Goal: Task Accomplishment & Management: Complete application form

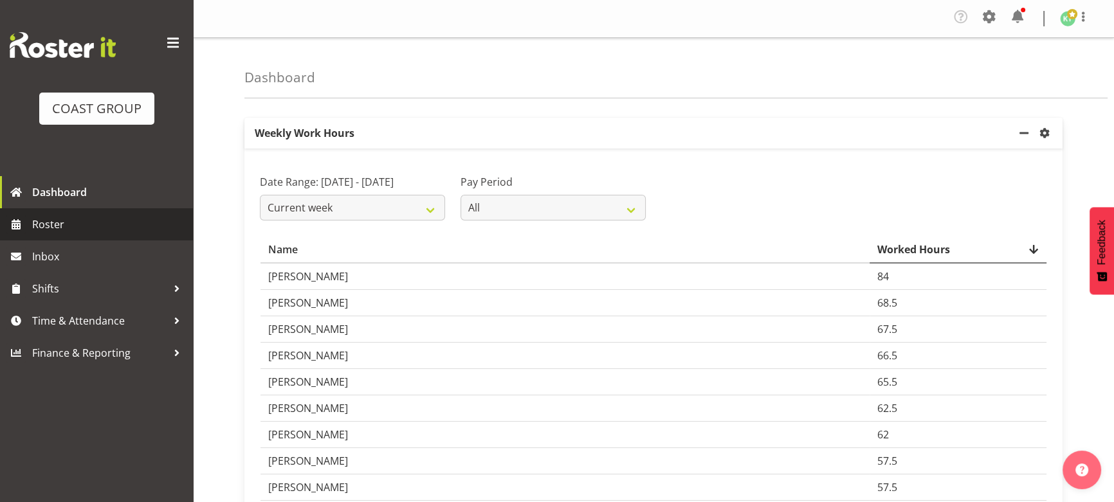
click at [122, 216] on span "Roster" at bounding box center [109, 224] width 154 height 19
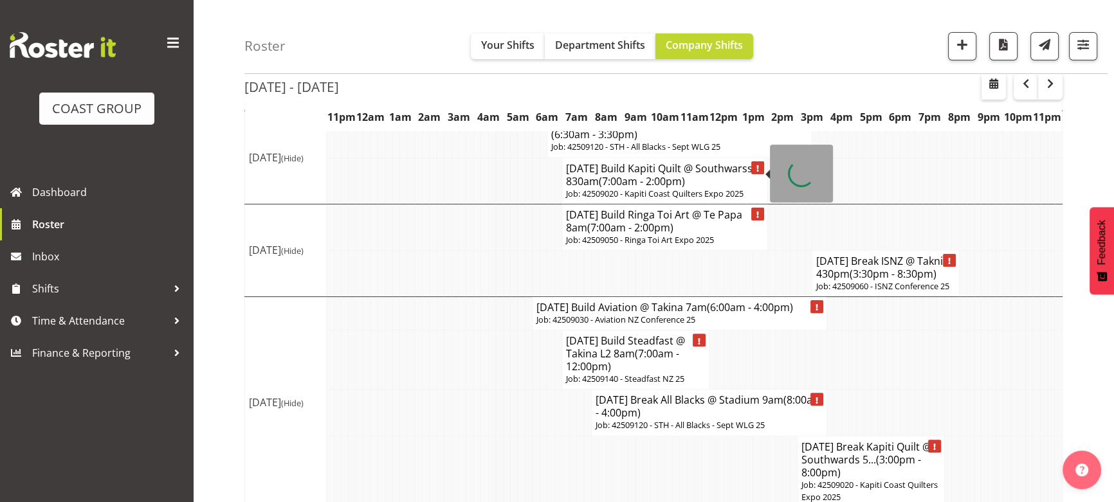
scroll to position [467, 0]
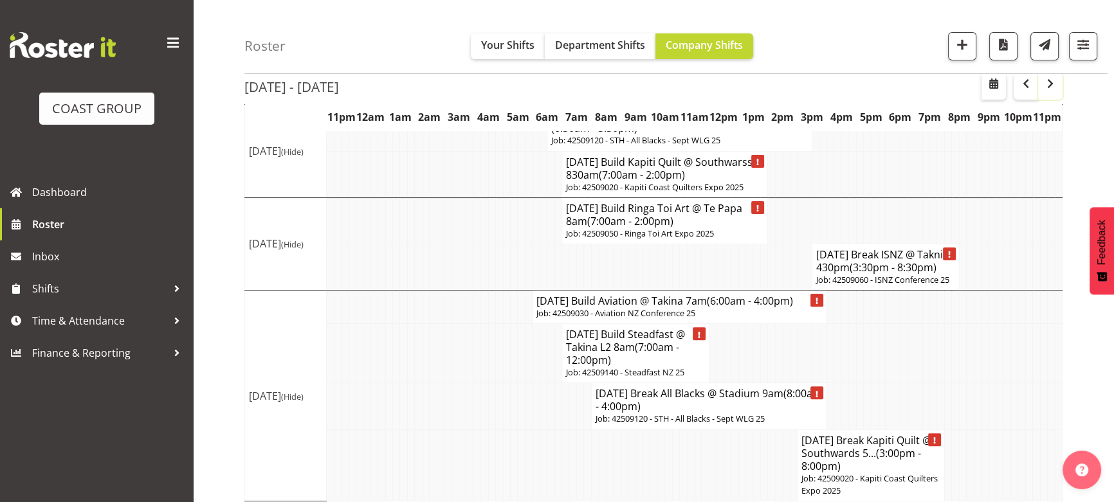
click at [1051, 91] on span "button" at bounding box center [1049, 83] width 15 height 15
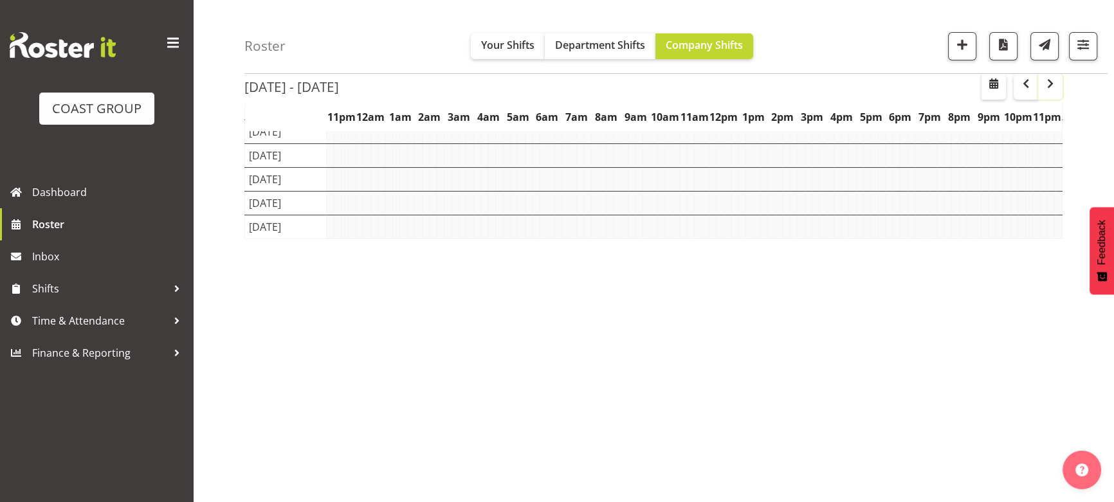
scroll to position [133, 0]
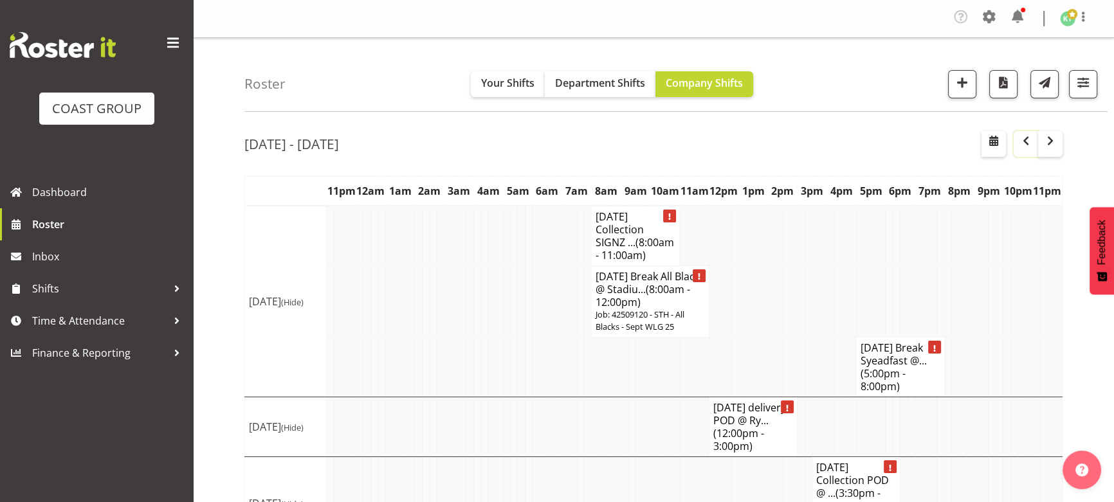
click at [1029, 140] on span "button" at bounding box center [1025, 140] width 15 height 15
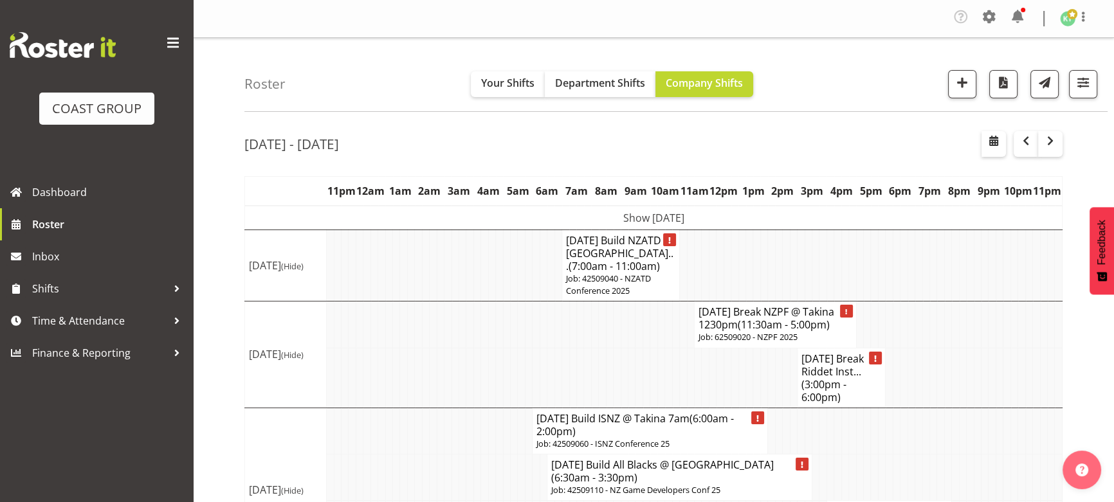
click at [835, 225] on td "Show Mon 8th Sep 2025" at bounding box center [653, 218] width 817 height 24
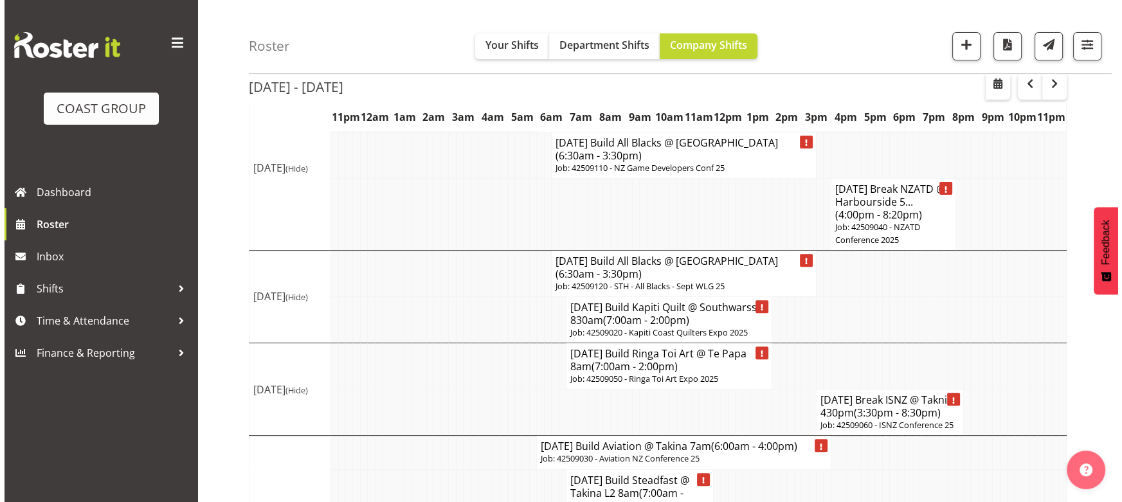
scroll to position [584, 0]
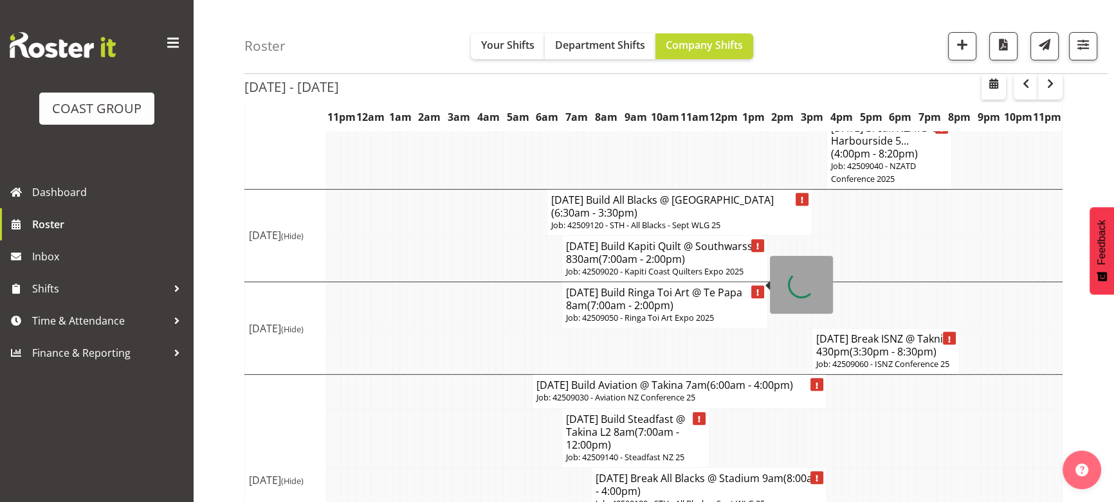
click at [669, 298] on span "(7:00am - 2:00pm)" at bounding box center [630, 305] width 86 height 14
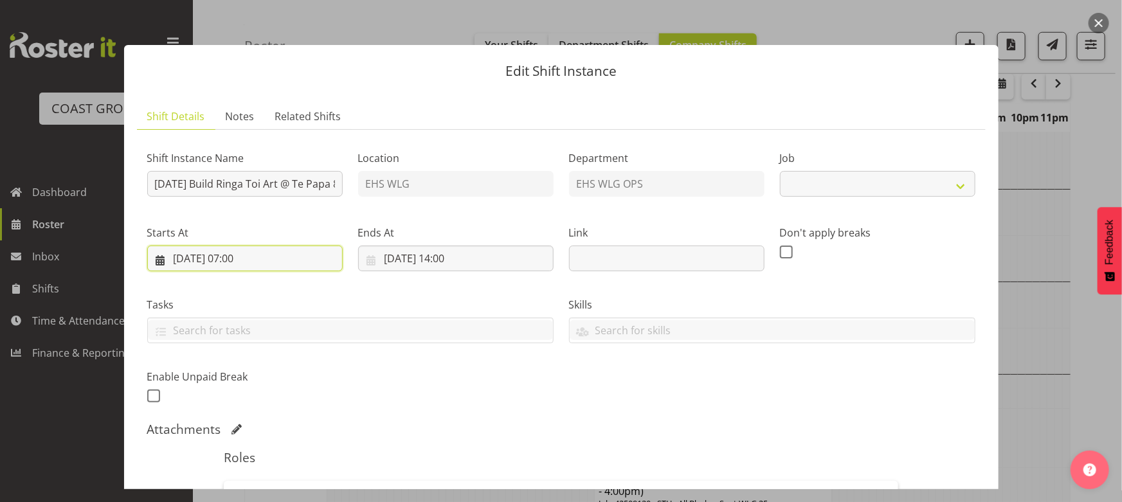
click at [287, 261] on input "13/09/2025, 07:00" at bounding box center [244, 259] width 195 height 26
select select "9129"
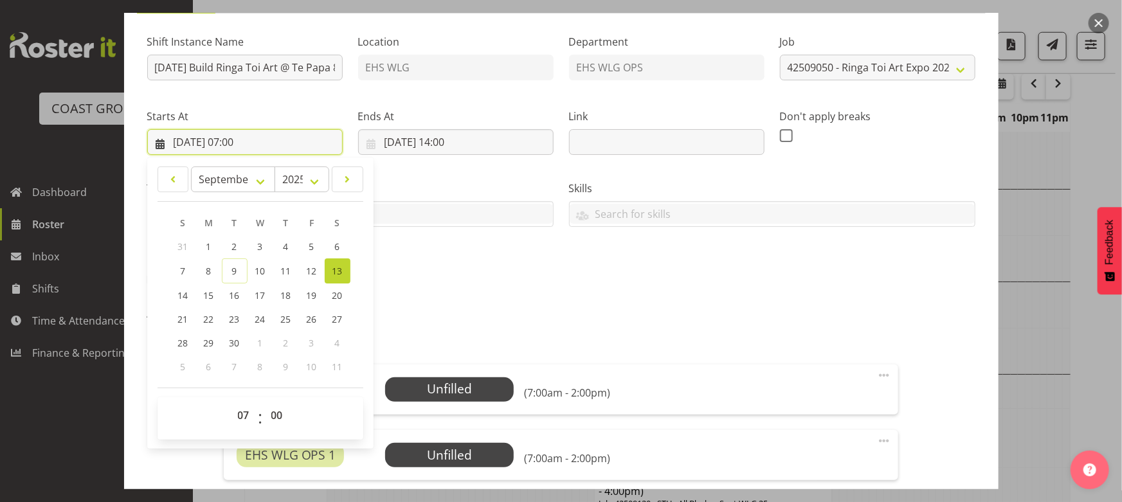
scroll to position [175, 0]
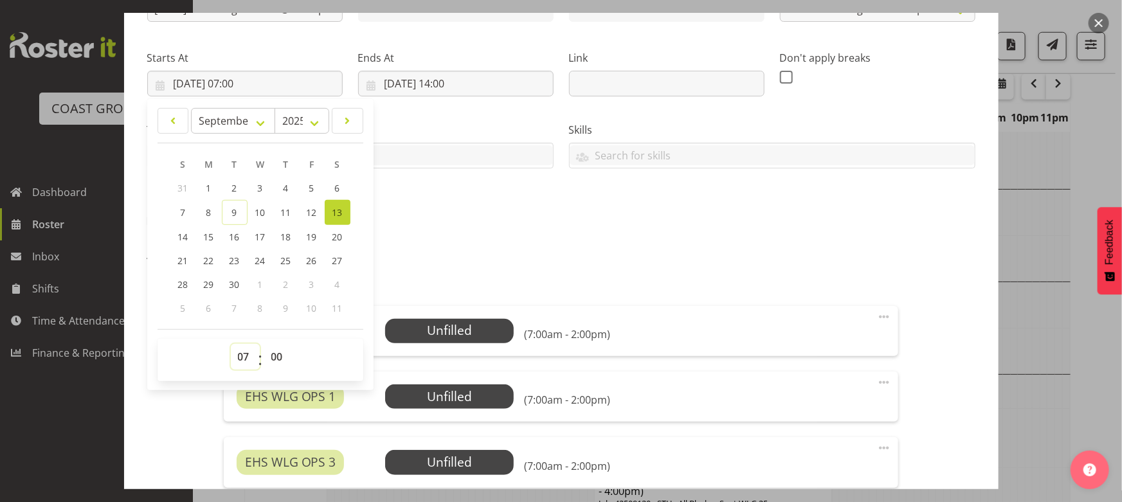
drag, startPoint x: 242, startPoint y: 357, endPoint x: 245, endPoint y: 347, distance: 10.0
click at [242, 357] on select "00 01 02 03 04 05 06 07 08 09 10 11 12 13 14 15 16 17 18 19 20 21 22 23" at bounding box center [245, 357] width 29 height 26
select select "6"
click at [231, 344] on select "00 01 02 03 04 05 06 07 08 09 10 11 12 13 14 15 16 17 18 19 20 21 22 23" at bounding box center [245, 357] width 29 height 26
type input "13/09/2025, 06:00"
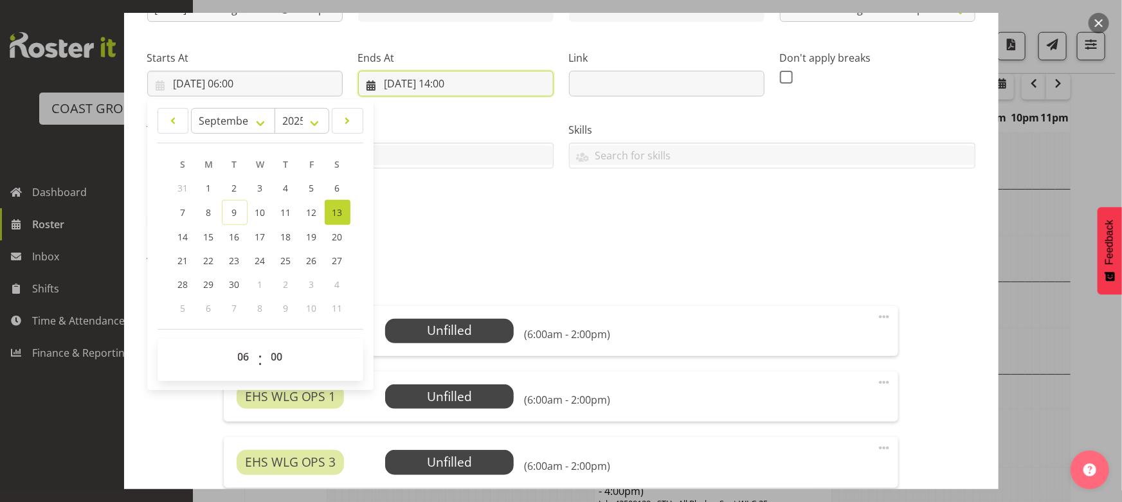
click at [514, 88] on input "13/09/2025, 14:00" at bounding box center [455, 84] width 195 height 26
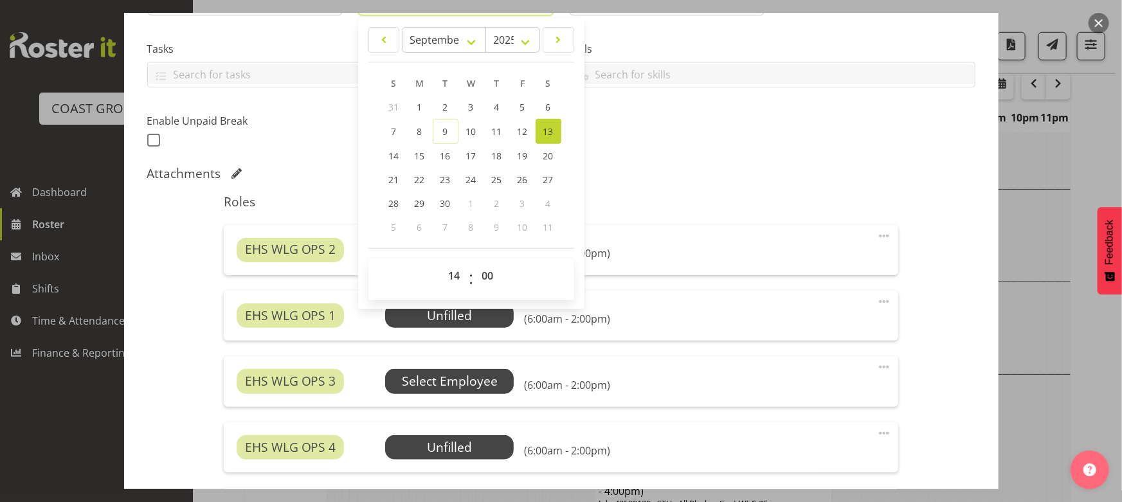
scroll to position [350, 0]
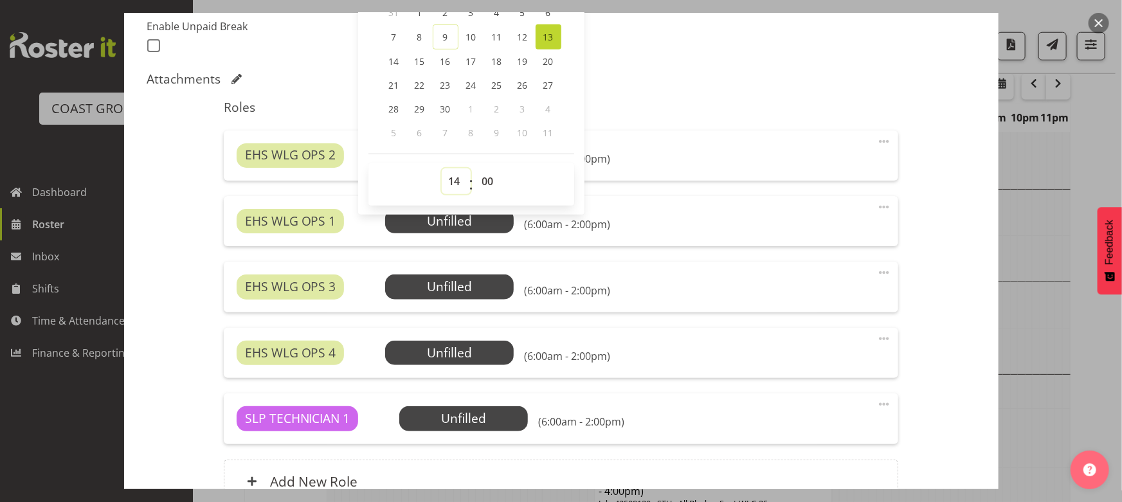
click at [450, 177] on select "00 01 02 03 04 05 06 07 08 09 10 11 12 13 14 15 16 17 18 19 20 21 22 23" at bounding box center [456, 181] width 29 height 26
select select "13"
click at [442, 168] on select "00 01 02 03 04 05 06 07 08 09 10 11 12 13 14 15 16 17 18 19 20 21 22 23" at bounding box center [456, 181] width 29 height 26
type input "13/09/2025, 13:00"
click at [453, 183] on select "00 01 02 03 04 05 06 07 08 09 10 11 12 13 14 15 16 17 18 19 20 21 22 23" at bounding box center [456, 181] width 29 height 26
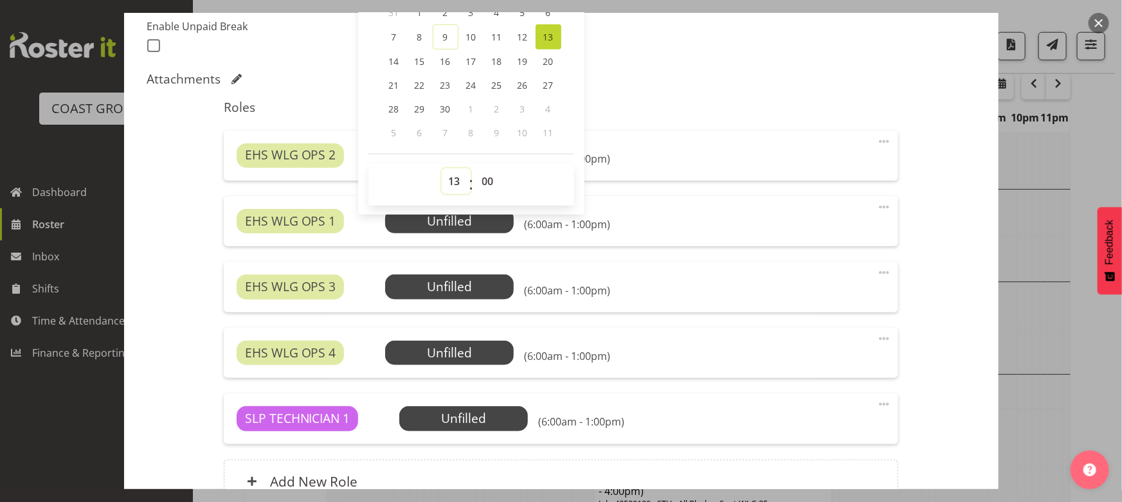
select select "12"
click at [442, 168] on select "00 01 02 03 04 05 06 07 08 09 10 11 12 13 14 15 16 17 18 19 20 21 22 23" at bounding box center [456, 181] width 29 height 26
type input "13/09/2025, 12:00"
click at [714, 100] on h5 "Roles" at bounding box center [561, 107] width 674 height 15
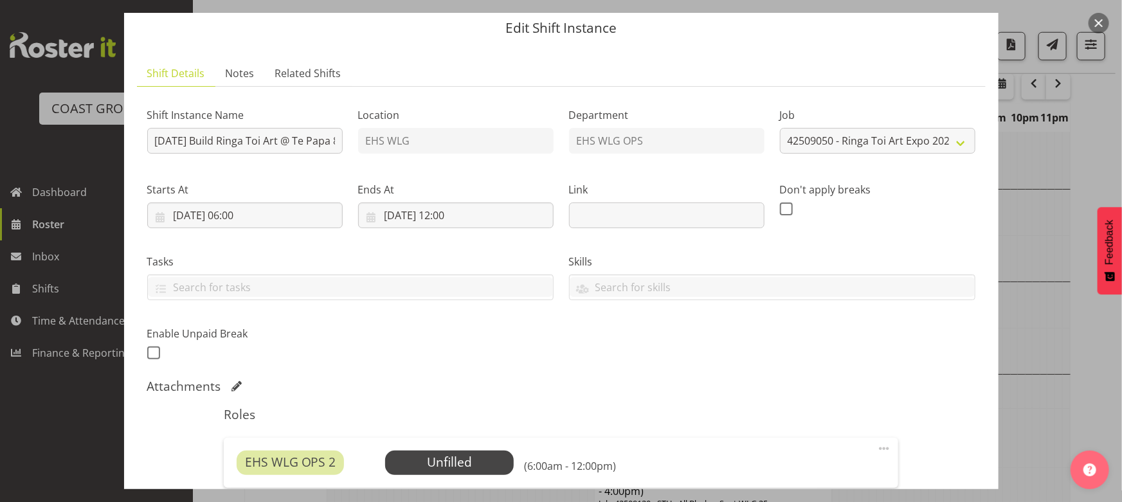
scroll to position [0, 0]
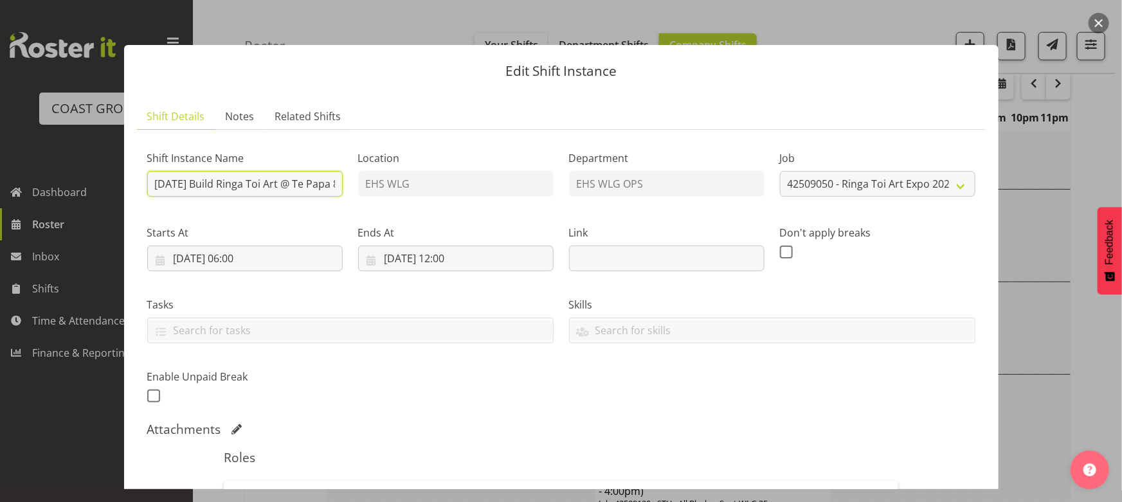
click at [323, 186] on input "SEP 25 Build Ringa Toi Art @ Te Papa 8am" at bounding box center [244, 184] width 195 height 26
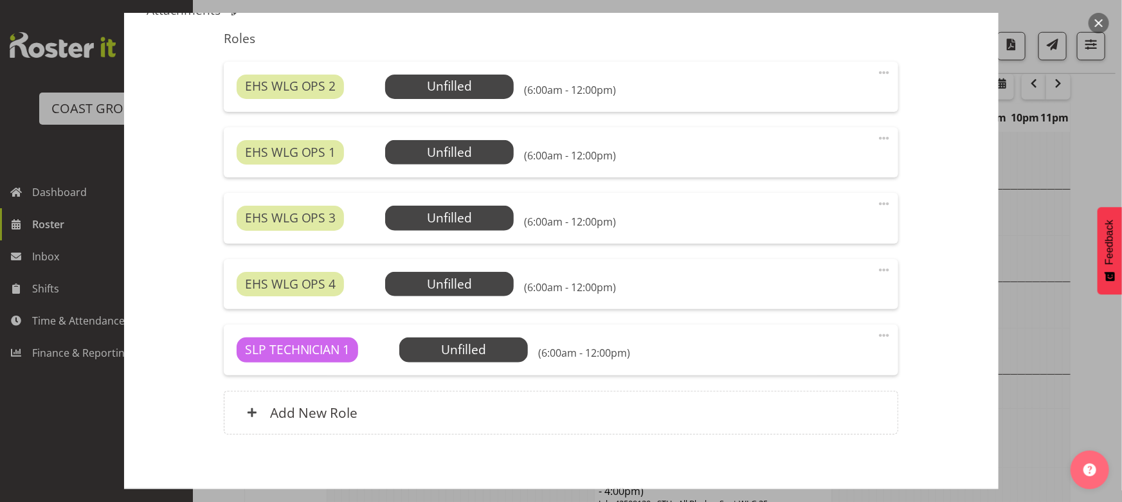
scroll to position [478, 0]
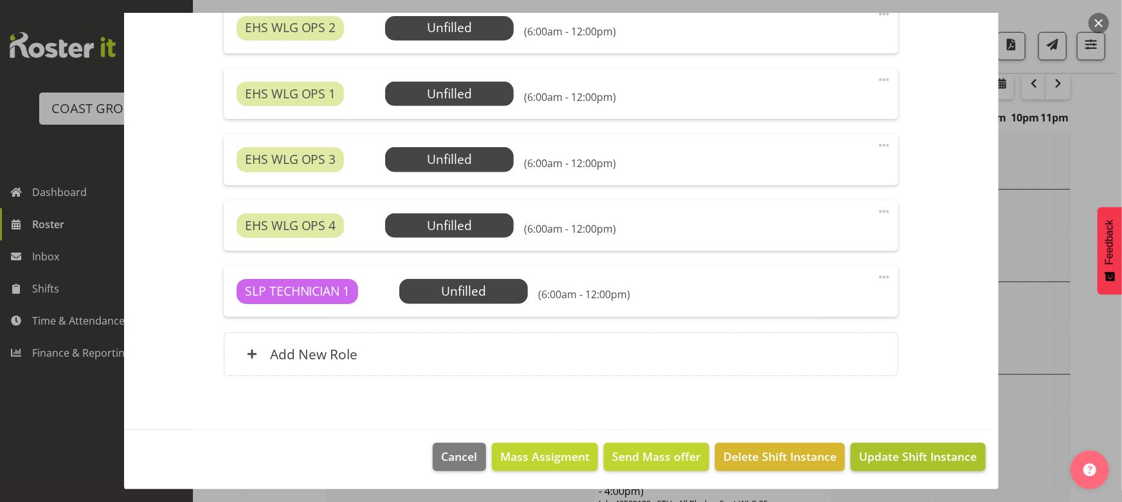
type input "SEP 25 Build Ringa Toi Art @ Te Papa 7am"
click at [950, 454] on span "Update Shift Instance" at bounding box center [918, 456] width 118 height 17
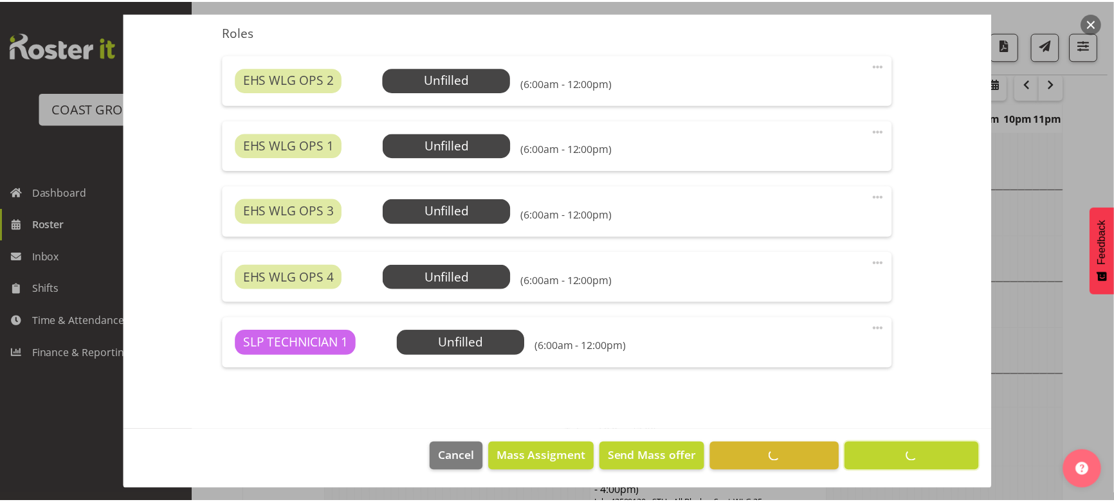
scroll to position [133, 0]
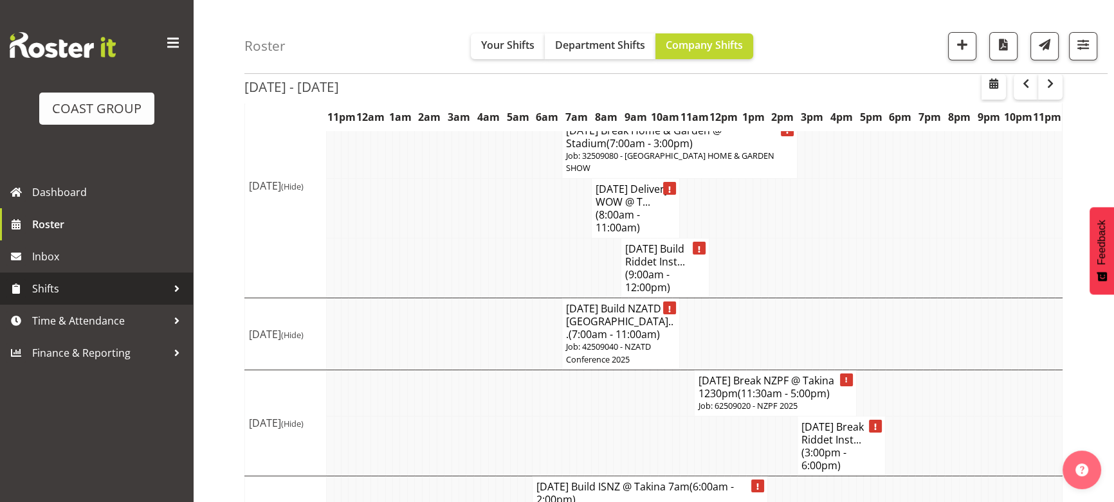
click at [100, 296] on span "Shifts" at bounding box center [99, 288] width 135 height 19
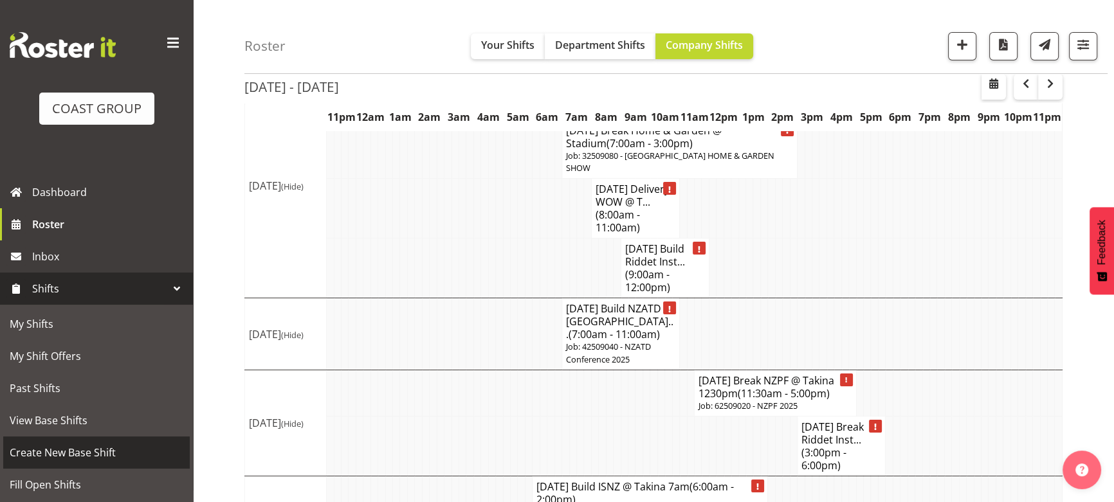
click at [55, 458] on span "Create New Base Shift" at bounding box center [97, 452] width 174 height 19
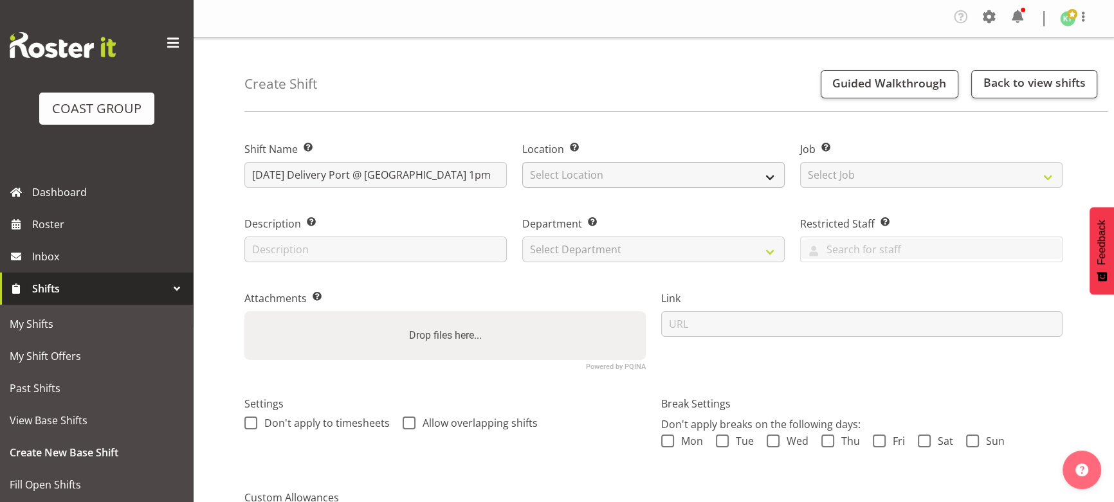
type input "SEP 25 Delivery Port @ Rydges 1pm"
drag, startPoint x: 697, startPoint y: 181, endPoint x: 691, endPoint y: 186, distance: 8.2
click at [697, 181] on select "Select Location EHS WLG DW WLG" at bounding box center [653, 175] width 262 height 26
select select "106"
click at [522, 162] on select "Select Location EHS WLG DW WLG" at bounding box center [653, 175] width 262 height 26
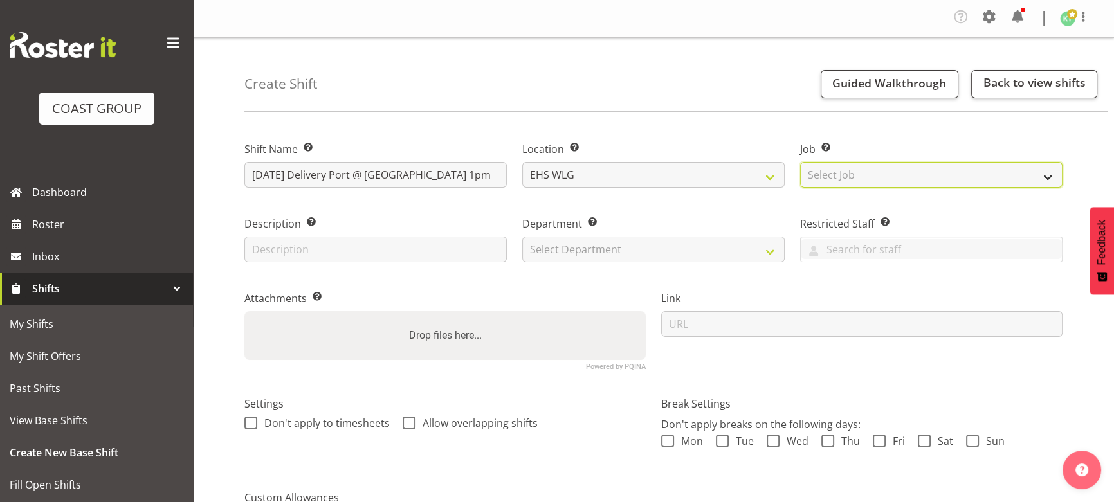
click at [829, 180] on select "Select Job Create new job 1 Carlton Events 1 Carlton Hamilton 1 Carlton Welling…" at bounding box center [931, 175] width 262 height 26
select select "8677"
click at [800, 162] on select "Select Job Create new job 1 Carlton Events 1 Carlton Hamilton 1 Carlton Welling…" at bounding box center [931, 175] width 262 height 26
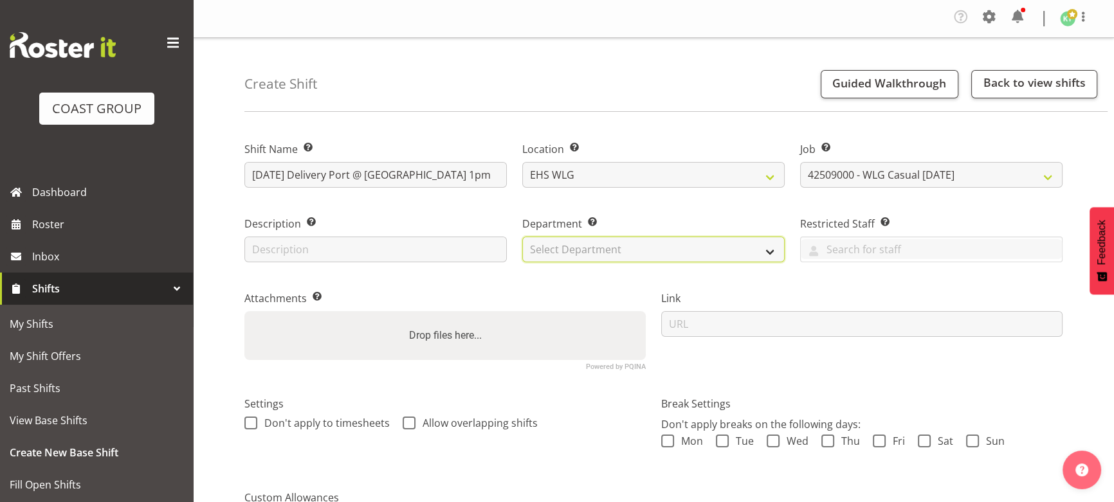
drag, startPoint x: 555, startPoint y: 246, endPoint x: 555, endPoint y: 260, distance: 14.8
click at [556, 248] on select "Select Department EHS WLG OPS DW WLG DW WLG SALES" at bounding box center [653, 250] width 262 height 26
select select "43"
click at [522, 237] on select "Select Department EHS WLG OPS DW WLG DW WLG SALES" at bounding box center [653, 250] width 262 height 26
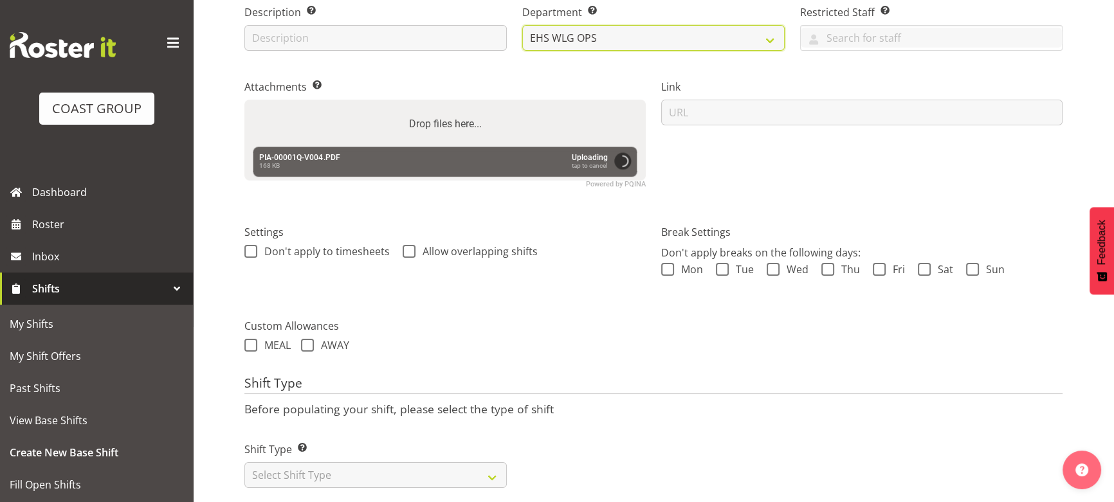
scroll to position [235, 0]
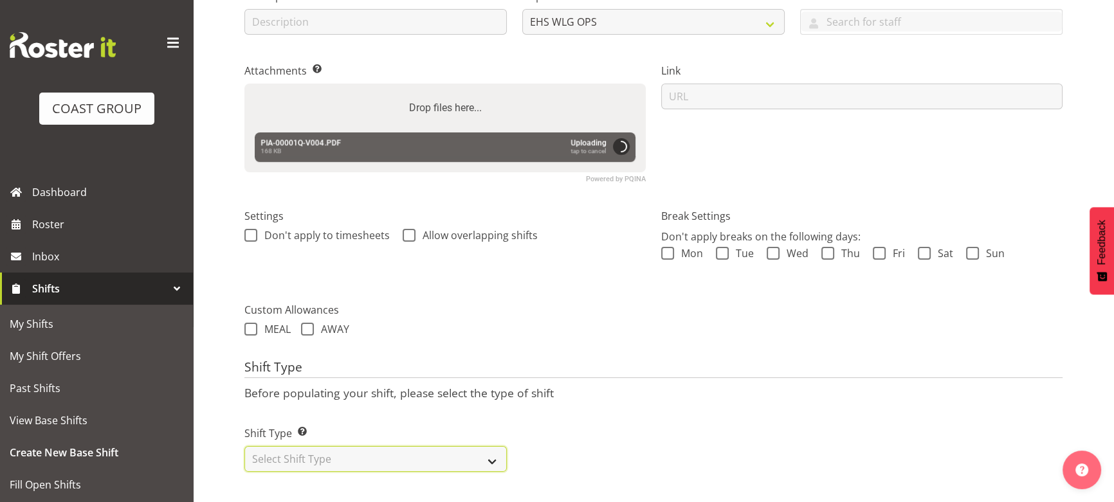
click at [336, 447] on select "Select Shift Type One Off Shift Recurring Shift Rotating Shift" at bounding box center [375, 459] width 262 height 26
select select "one_off"
click at [244, 446] on select "Select Shift Type One Off Shift Recurring Shift Rotating Shift" at bounding box center [375, 459] width 262 height 26
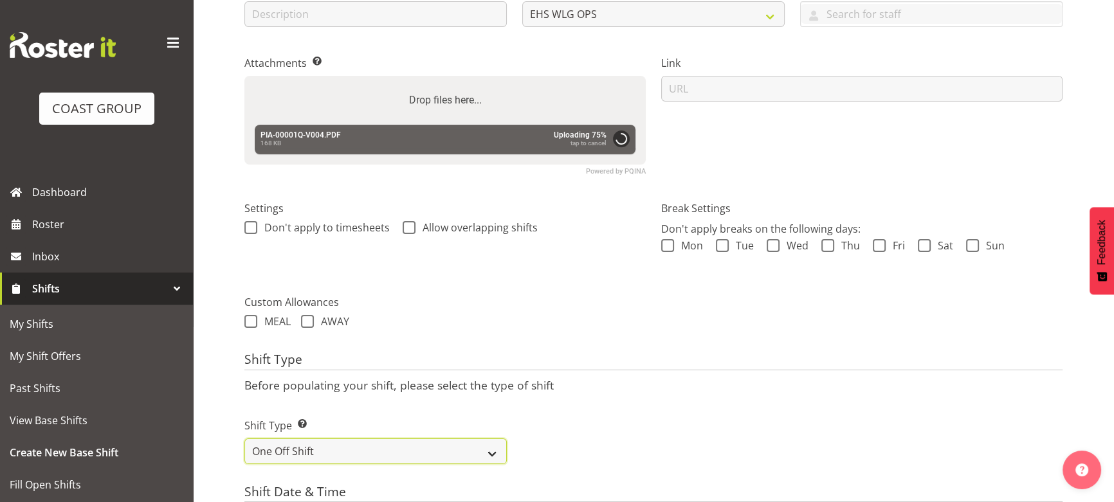
scroll to position [469, 0]
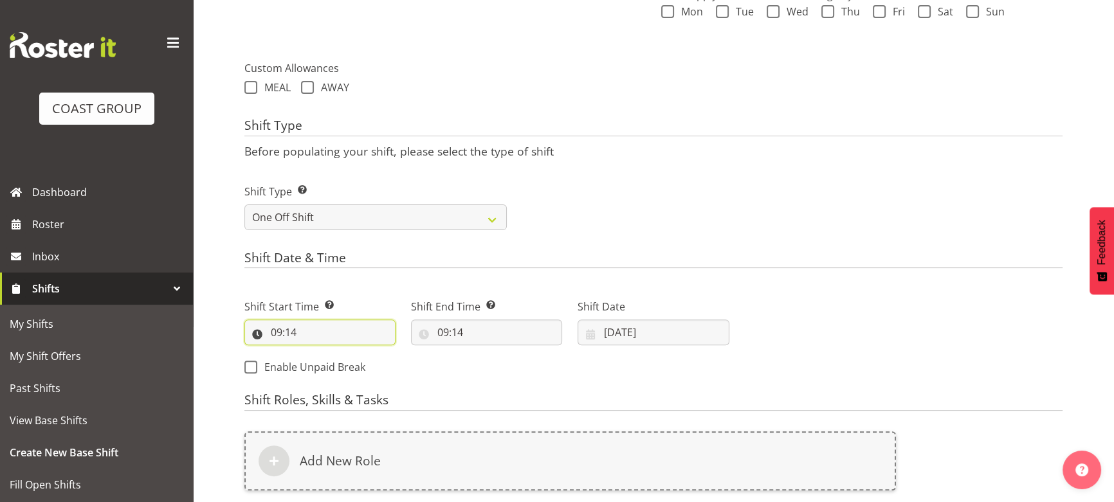
click at [332, 339] on input "09:14" at bounding box center [319, 333] width 151 height 26
click at [336, 399] on h4 "Shift Roles, Skills & Tasks" at bounding box center [653, 402] width 818 height 18
click at [336, 333] on input "09:14" at bounding box center [319, 333] width 151 height 26
click at [332, 361] on select "00 01 02 03 04 05 06 07 08 09 10 11 12 13 14 15 16 17 18 19 20 21 22 23" at bounding box center [332, 366] width 29 height 26
select select "12"
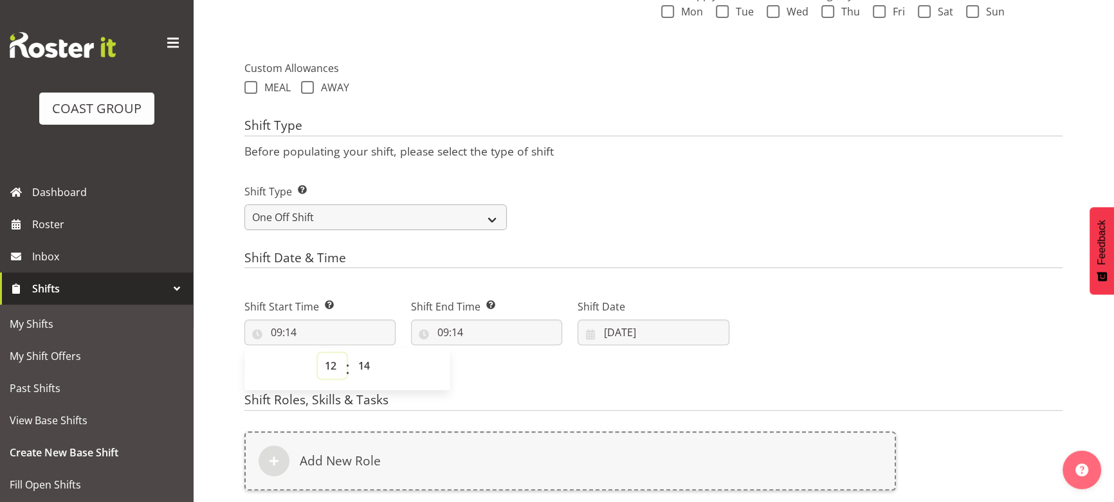
click at [318, 353] on select "00 01 02 03 04 05 06 07 08 09 10 11 12 13 14 15 16 17 18 19 20 21 22 23" at bounding box center [332, 366] width 29 height 26
type input "12:14"
click at [368, 360] on select "00 01 02 03 04 05 06 07 08 09 10 11 12 13 14 15 16 17 18 19 20 21 22 23 24 25 2…" at bounding box center [365, 366] width 29 height 26
select select "0"
click at [351, 353] on select "00 01 02 03 04 05 06 07 08 09 10 11 12 13 14 15 16 17 18 19 20 21 22 23 24 25 2…" at bounding box center [365, 366] width 29 height 26
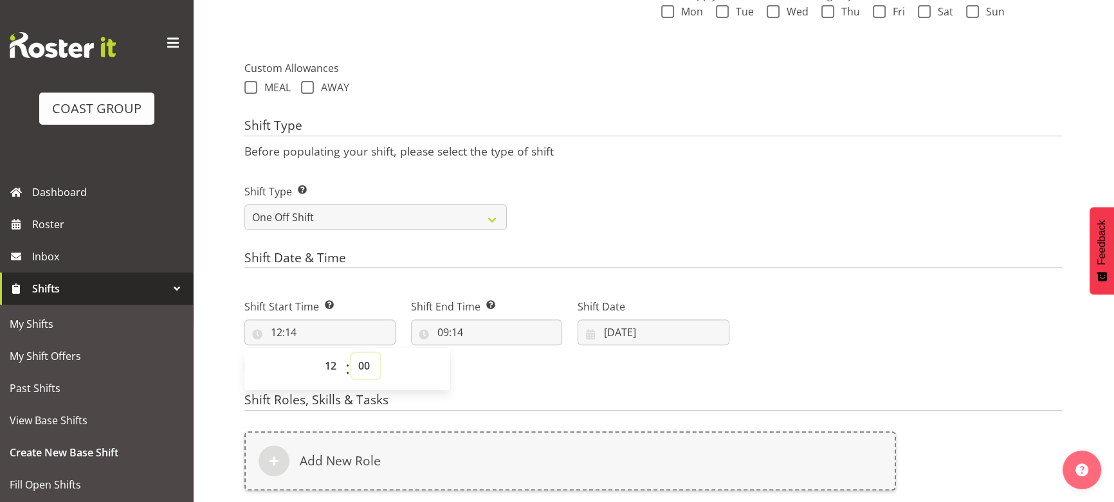
type input "12:00"
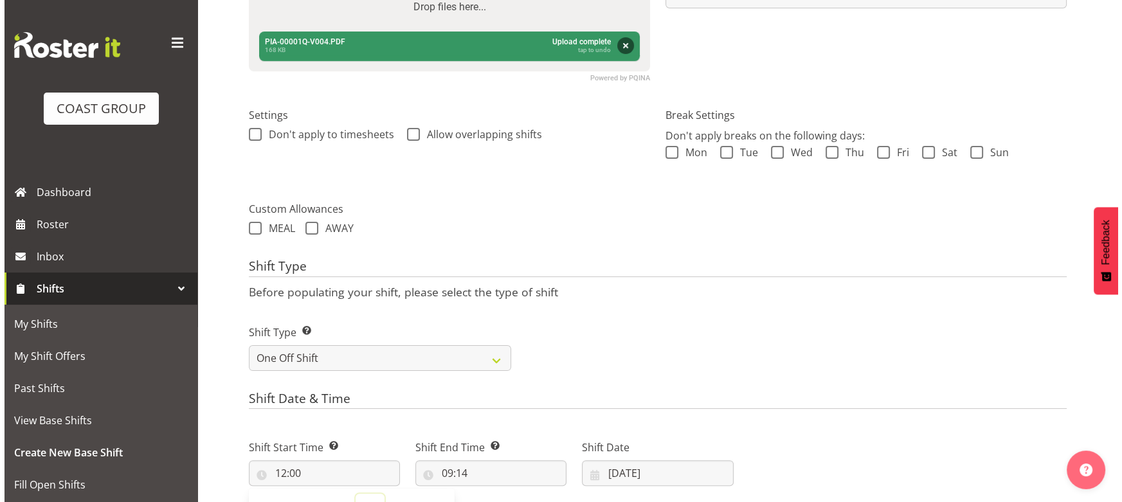
scroll to position [527, 0]
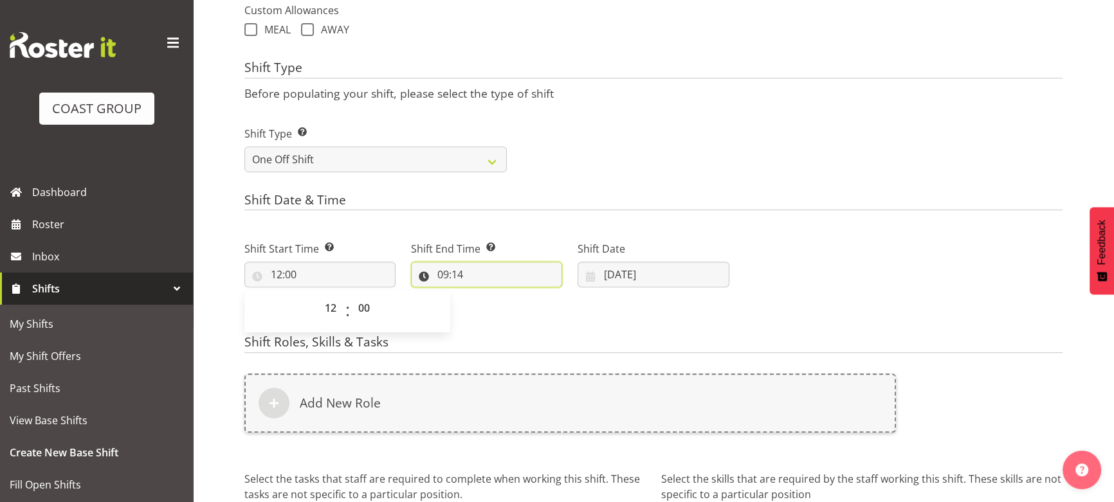
click at [462, 275] on input "09:14" at bounding box center [486, 275] width 151 height 26
click at [499, 311] on select "00 01 02 03 04 05 06 07 08 09 10 11 12 13 14 15 16 17 18 19 20 21 22 23" at bounding box center [498, 308] width 29 height 26
select select "15"
click at [484, 295] on select "00 01 02 03 04 05 06 07 08 09 10 11 12 13 14 15 16 17 18 19 20 21 22 23" at bounding box center [498, 308] width 29 height 26
type input "15:14"
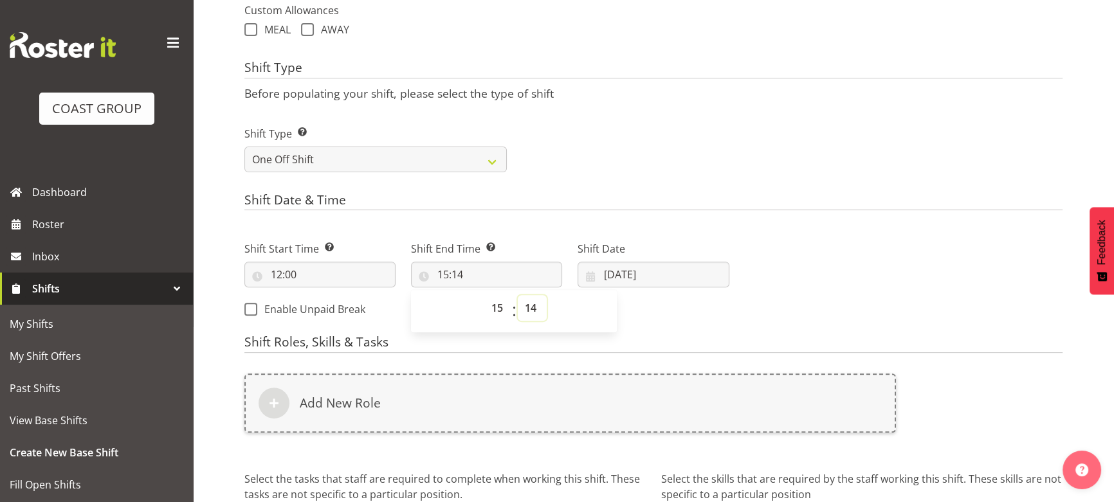
click at [539, 317] on select "00 01 02 03 04 05 06 07 08 09 10 11 12 13 14 15 16 17 18 19 20 21 22 23 24 25 2…" at bounding box center [532, 308] width 29 height 26
select select "0"
click at [518, 295] on select "00 01 02 03 04 05 06 07 08 09 10 11 12 13 14 15 16 17 18 19 20 21 22 23 24 25 2…" at bounding box center [532, 308] width 29 height 26
type input "15:00"
click at [502, 370] on div "Add New Role" at bounding box center [570, 411] width 667 height 90
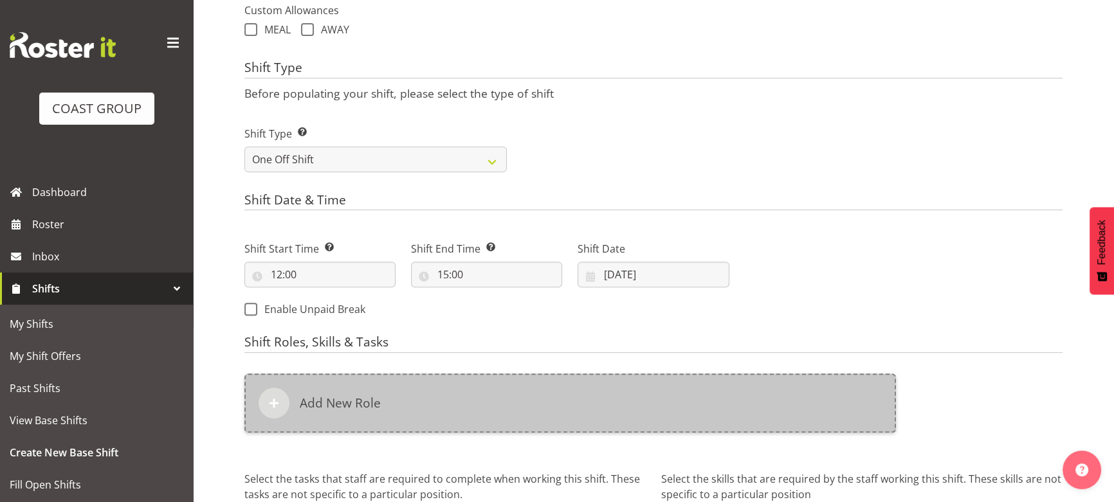
click at [491, 397] on div "Add New Role" at bounding box center [569, 403] width 651 height 59
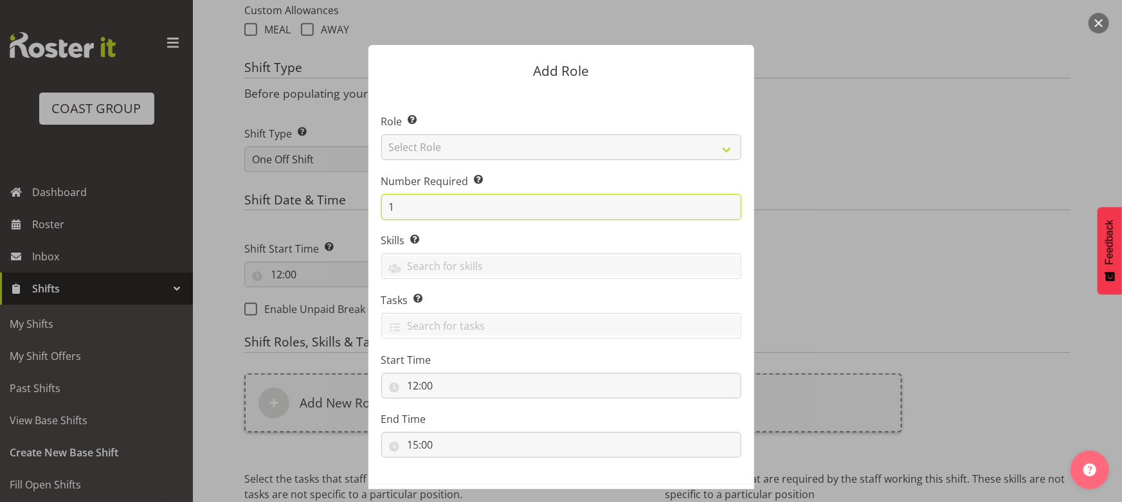
drag, startPoint x: 399, startPoint y: 201, endPoint x: 363, endPoint y: 199, distance: 36.1
click at [368, 199] on section "Role Select the role you wish to add to the shift. Select Role ACCOUNT MANAGER …" at bounding box center [561, 287] width 386 height 393
type input "2"
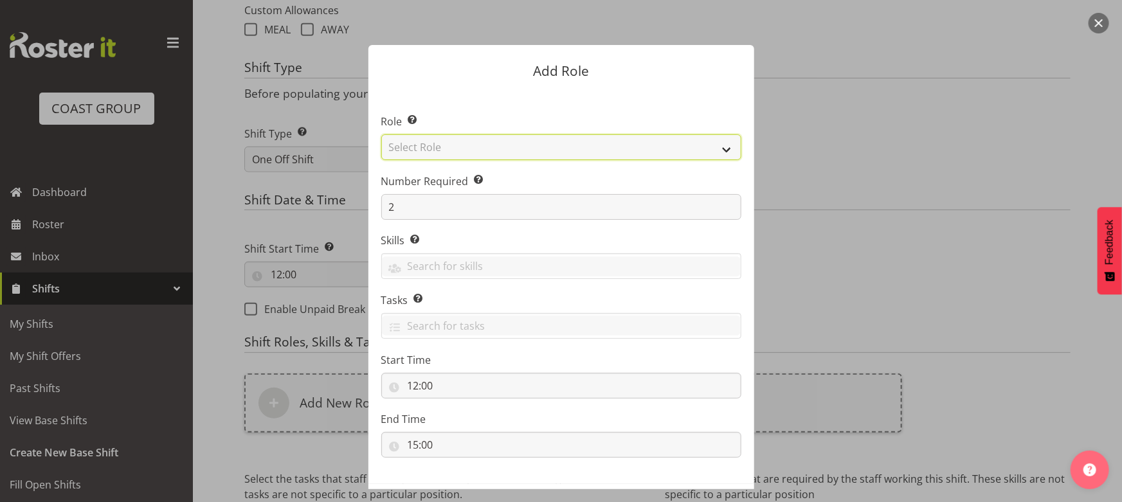
click at [516, 158] on select "Select Role ACCOUNT MANAGER ACCOUNT MANAGER DW ACCOUNTS AKL DIANNA VEHICLES AKL…" at bounding box center [561, 147] width 360 height 26
select select "191"
click at [381, 134] on select "Select Role ACCOUNT MANAGER ACCOUNT MANAGER DW ACCOUNTS AKL DIANNA VEHICLES AKL…" at bounding box center [561, 147] width 360 height 26
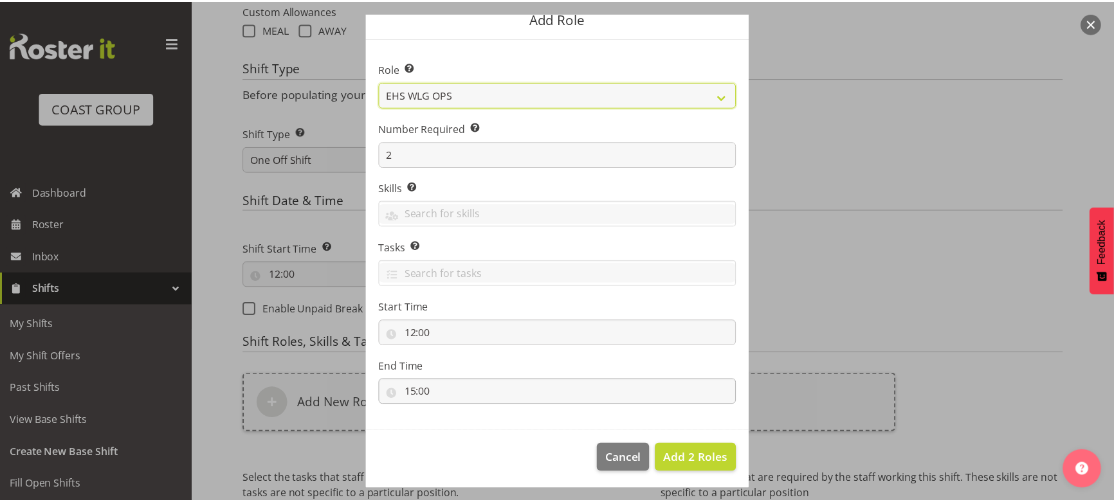
scroll to position [55, 0]
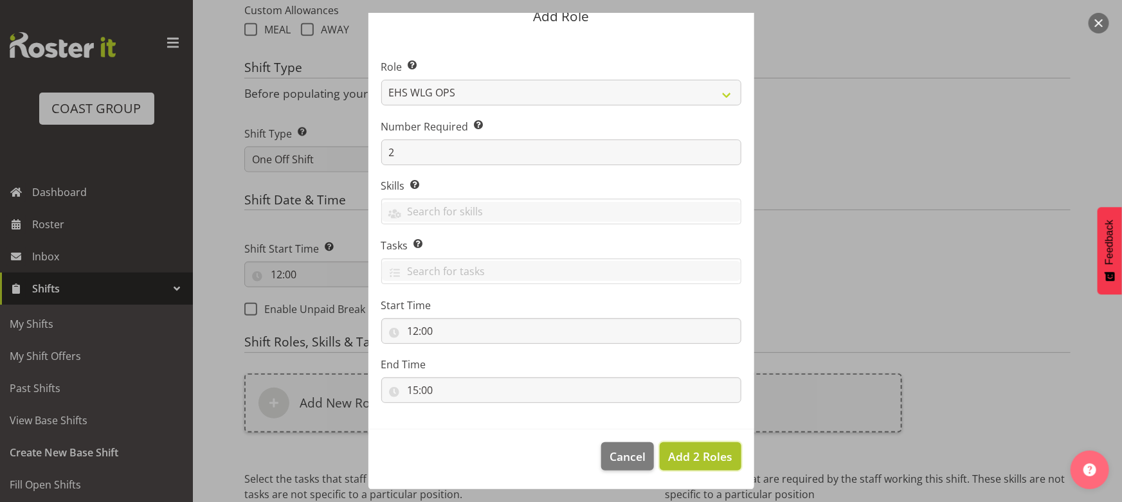
click at [676, 444] on button "Add 2 Roles" at bounding box center [700, 456] width 81 height 28
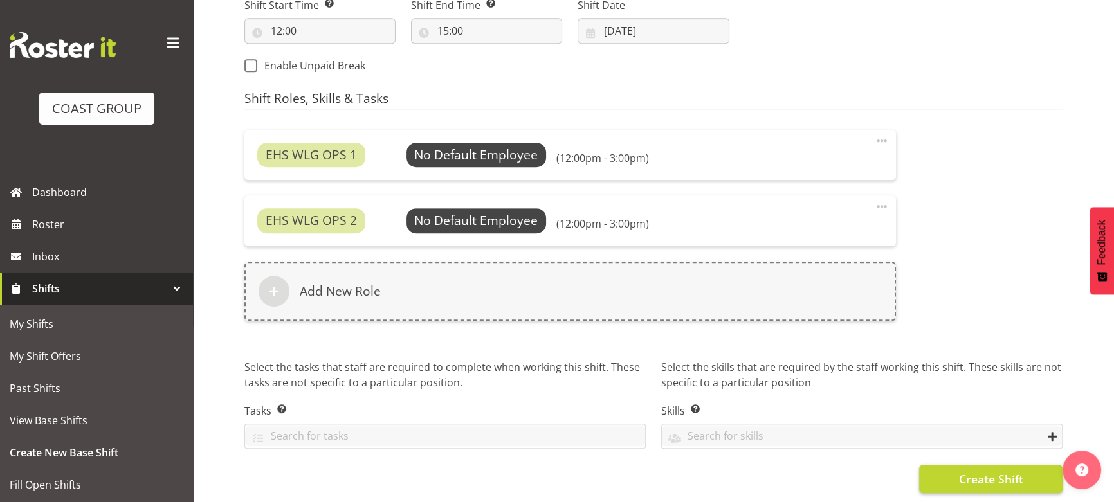
scroll to position [779, 0]
click at [995, 475] on span "Create Shift" at bounding box center [990, 478] width 64 height 17
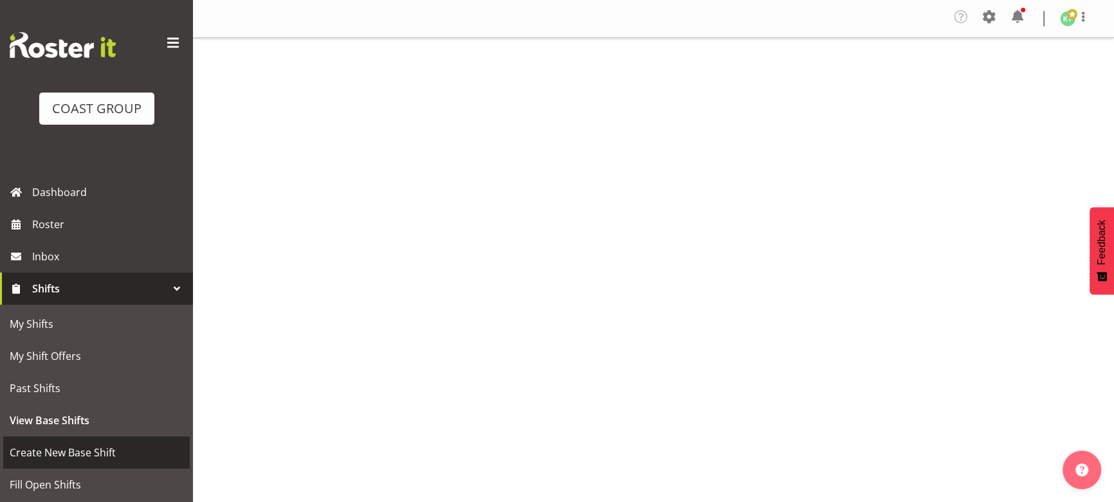
click at [82, 458] on span "Create New Base Shift" at bounding box center [97, 452] width 174 height 19
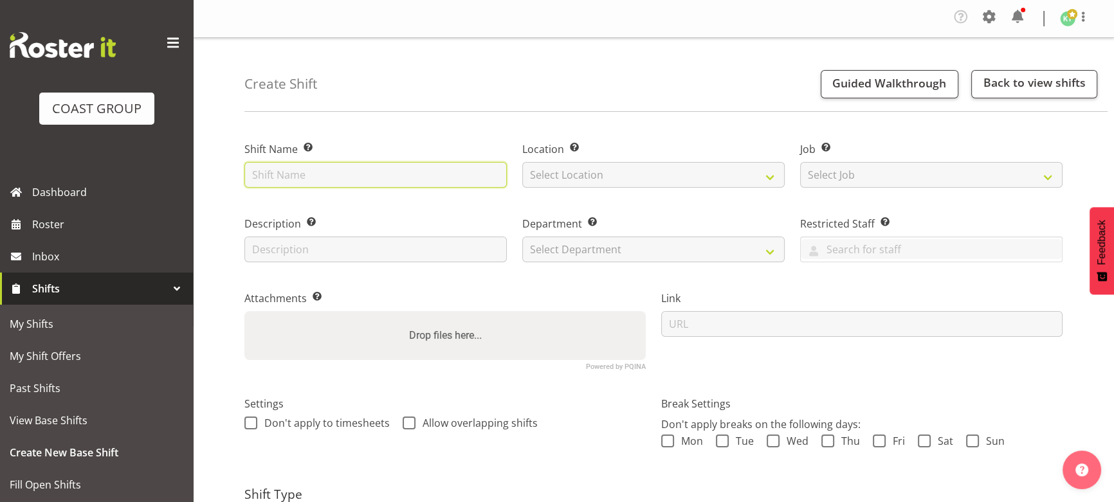
click at [316, 174] on input "text" at bounding box center [375, 175] width 262 height 26
type input "[DATE] Collection Port @ [GEOGRAPHIC_DATA] 430pm"
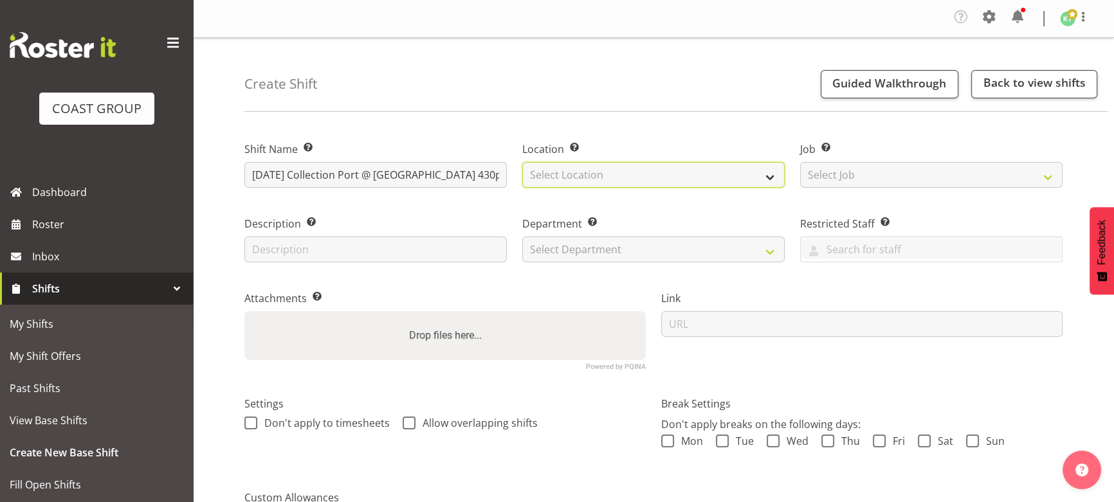
click at [596, 180] on select "Select Location EHS WLG DW WLG" at bounding box center [653, 175] width 262 height 26
select select "106"
click at [522, 162] on select "Select Location EHS WLG DW WLG" at bounding box center [653, 175] width 262 height 26
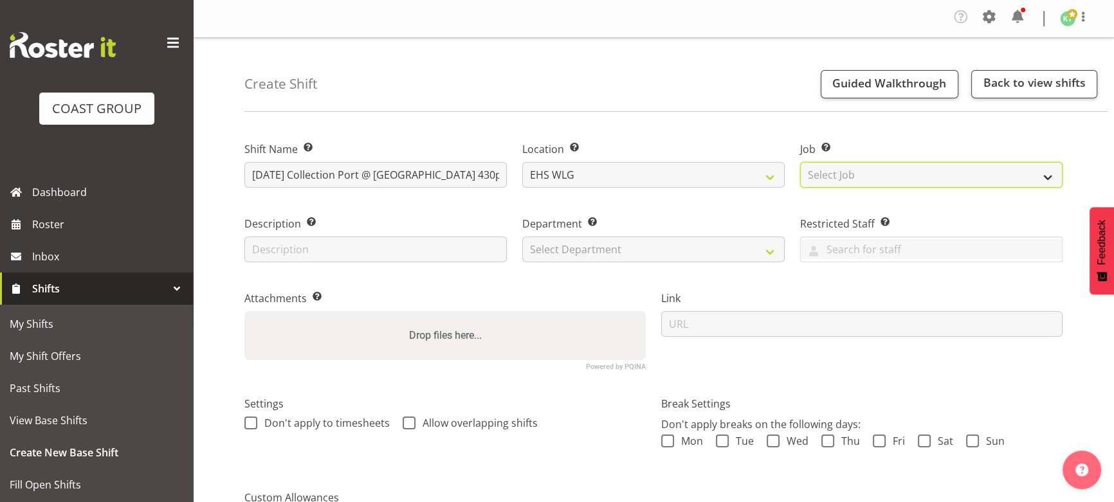
click at [806, 175] on select "Select Job Create new job 1 Carlton Events 1 Carlton Hamilton 1 Carlton Welling…" at bounding box center [931, 175] width 262 height 26
select select "8677"
click at [800, 162] on select "Select Job Create new job 1 Carlton Events 1 Carlton Hamilton 1 Carlton Welling…" at bounding box center [931, 175] width 262 height 26
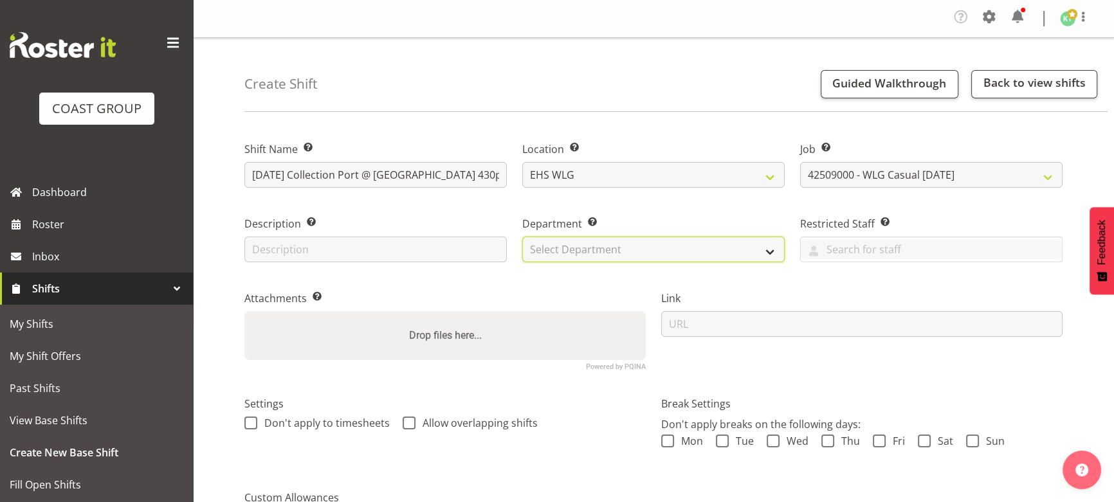
click at [627, 249] on select "Select Department EHS WLG OPS DW WLG DW WLG SALES" at bounding box center [653, 250] width 262 height 26
select select "43"
click at [522, 237] on select "Select Department EHS WLG OPS DW WLG DW WLG SALES" at bounding box center [653, 250] width 262 height 26
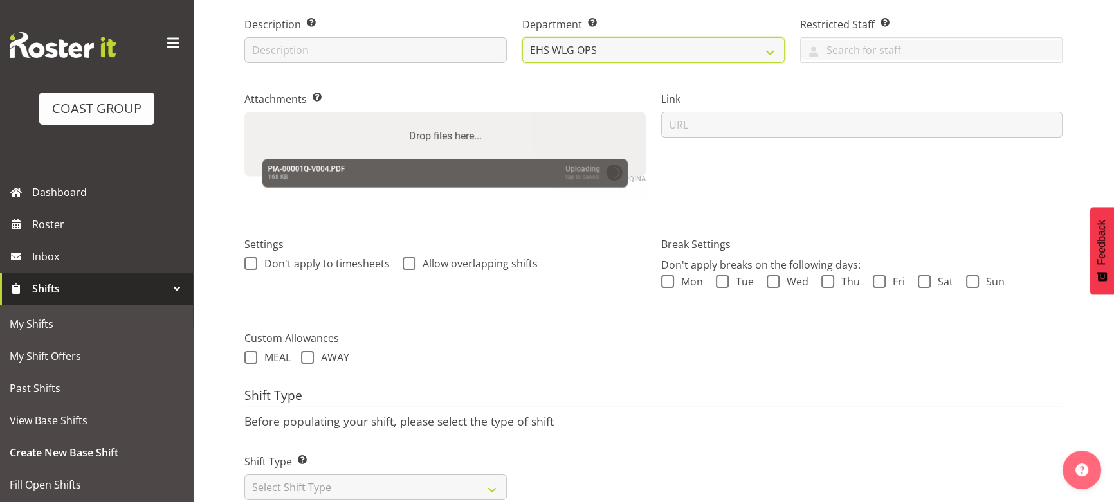
scroll to position [235, 0]
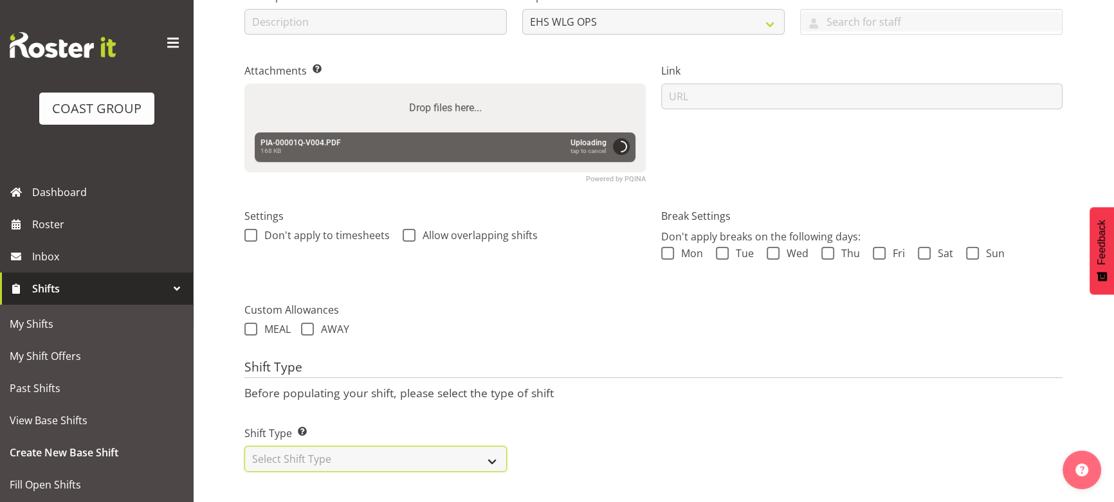
click at [466, 446] on select "Select Shift Type One Off Shift Recurring Shift Rotating Shift" at bounding box center [375, 459] width 262 height 26
select select "one_off"
click at [244, 446] on select "Select Shift Type One Off Shift Recurring Shift Rotating Shift" at bounding box center [375, 459] width 262 height 26
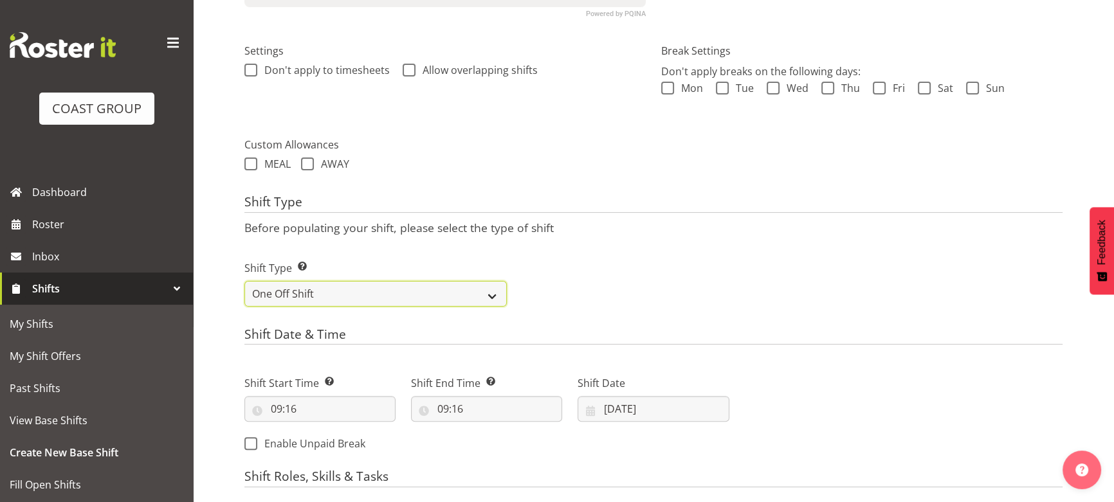
scroll to position [469, 0]
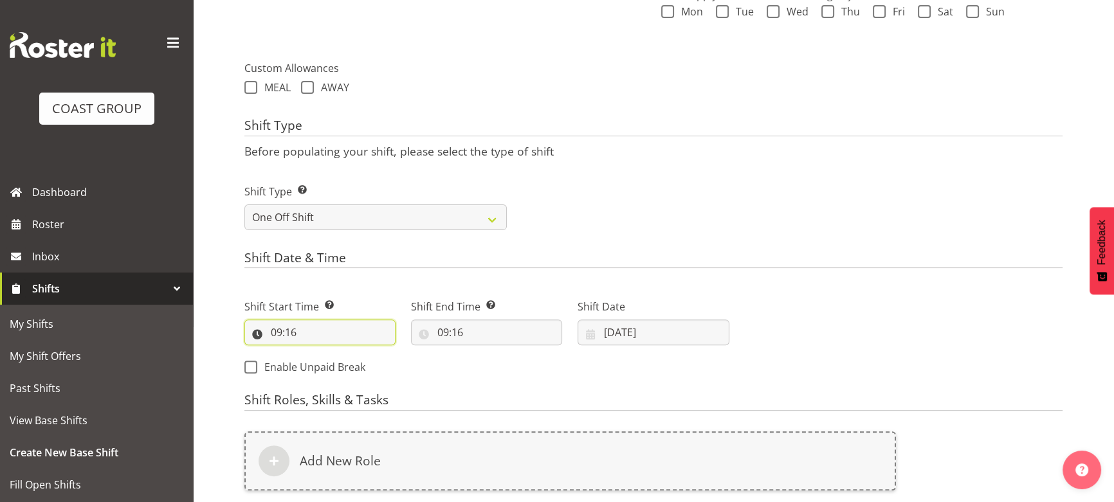
click at [331, 335] on input "09:16" at bounding box center [319, 333] width 151 height 26
drag, startPoint x: 327, startPoint y: 369, endPoint x: 325, endPoint y: 354, distance: 15.6
click at [327, 369] on select "00 01 02 03 04 05 06 07 08 09 10 11 12 13 14 15 16 17 18 19 20 21 22 23" at bounding box center [332, 366] width 29 height 26
select select "15"
click at [318, 353] on select "00 01 02 03 04 05 06 07 08 09 10 11 12 13 14 15 16 17 18 19 20 21 22 23" at bounding box center [332, 366] width 29 height 26
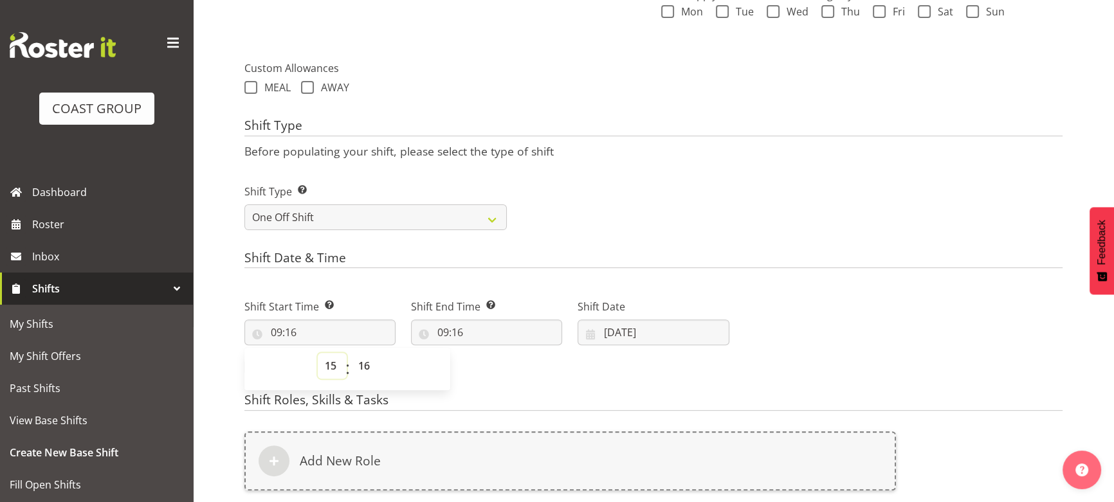
type input "15:16"
drag, startPoint x: 365, startPoint y: 365, endPoint x: 369, endPoint y: 356, distance: 10.4
click at [367, 361] on select "00 01 02 03 04 05 06 07 08 09 10 11 12 13 14 15 16 17 18 19 20 21 22 23 24 25 2…" at bounding box center [365, 366] width 29 height 26
select select "30"
click at [351, 353] on select "00 01 02 03 04 05 06 07 08 09 10 11 12 13 14 15 16 17 18 19 20 21 22 23 24 25 2…" at bounding box center [365, 366] width 29 height 26
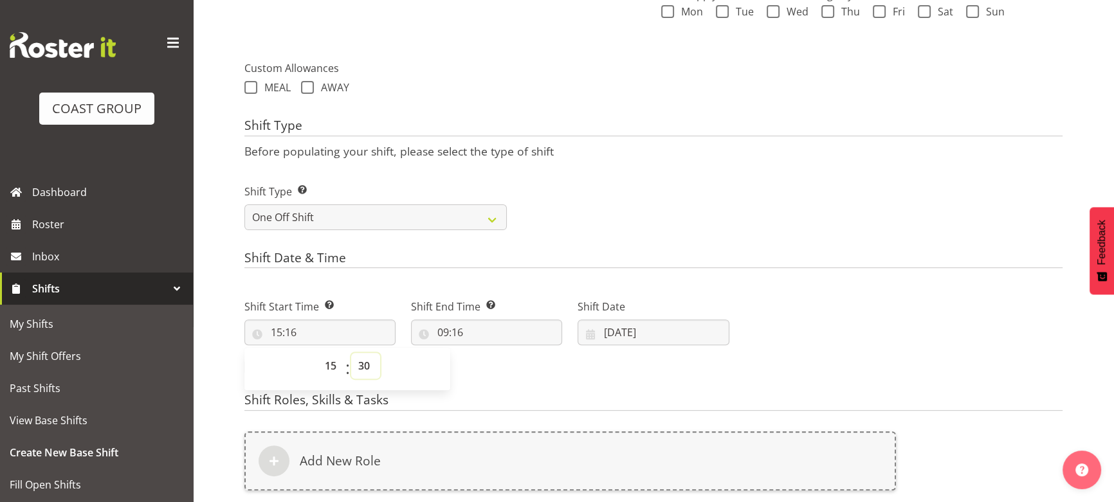
type input "15:30"
click at [480, 331] on input "09:16" at bounding box center [486, 333] width 151 height 26
click at [494, 363] on select "00 01 02 03 04 05 06 07 08 09 10 11 12 13 14 15 16 17 18 19 20 21 22 23" at bounding box center [498, 366] width 29 height 26
select select "18"
click at [484, 353] on select "00 01 02 03 04 05 06 07 08 09 10 11 12 13 14 15 16 17 18 19 20 21 22 23" at bounding box center [498, 366] width 29 height 26
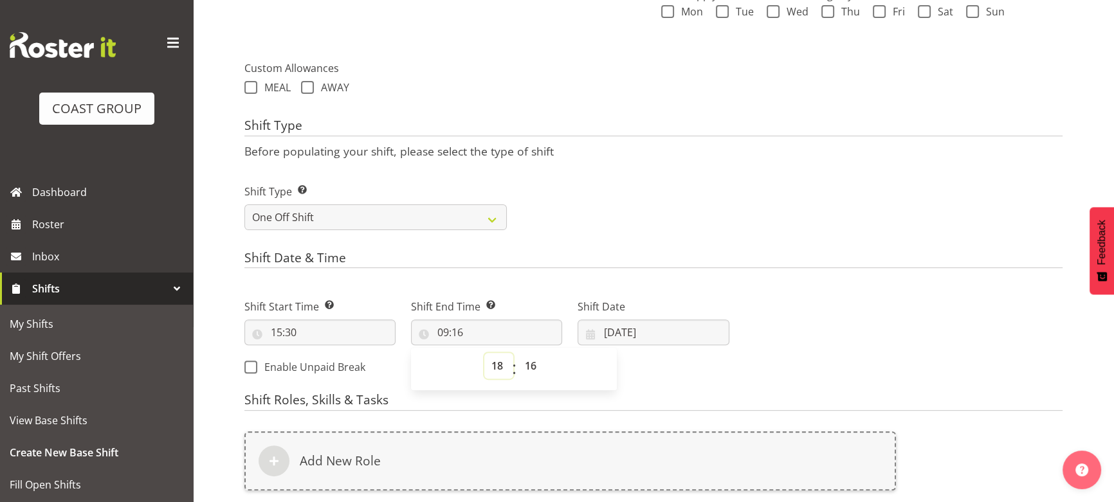
type input "18:16"
click at [523, 366] on select "00 01 02 03 04 05 06 07 08 09 10 11 12 13 14 15 16 17 18 19 20 21 22 23 24 25 2…" at bounding box center [532, 366] width 29 height 26
select select "30"
click at [518, 353] on select "00 01 02 03 04 05 06 07 08 09 10 11 12 13 14 15 16 17 18 19 20 21 22 23 24 25 2…" at bounding box center [532, 366] width 29 height 26
type input "18:30"
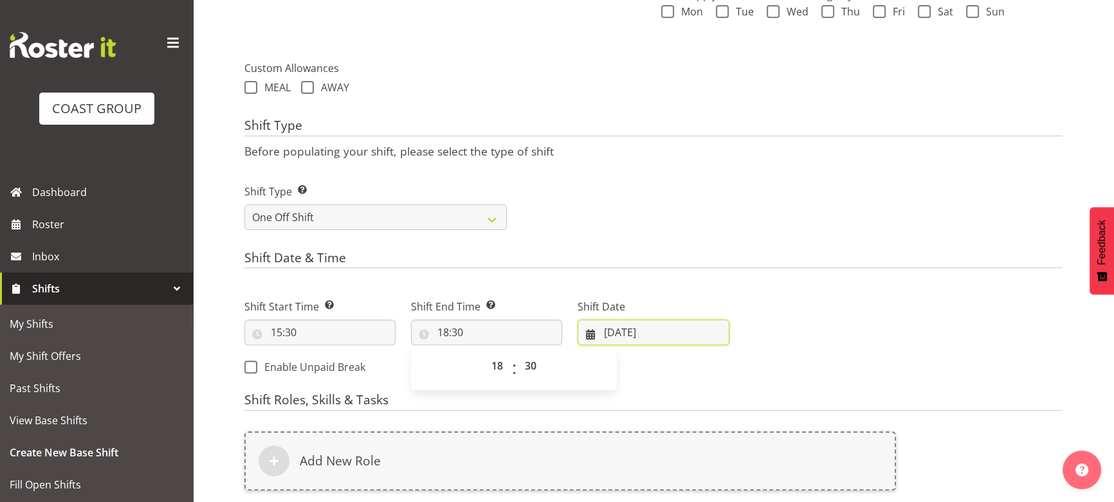
click at [653, 338] on input "09/09/2025" at bounding box center [652, 333] width 151 height 26
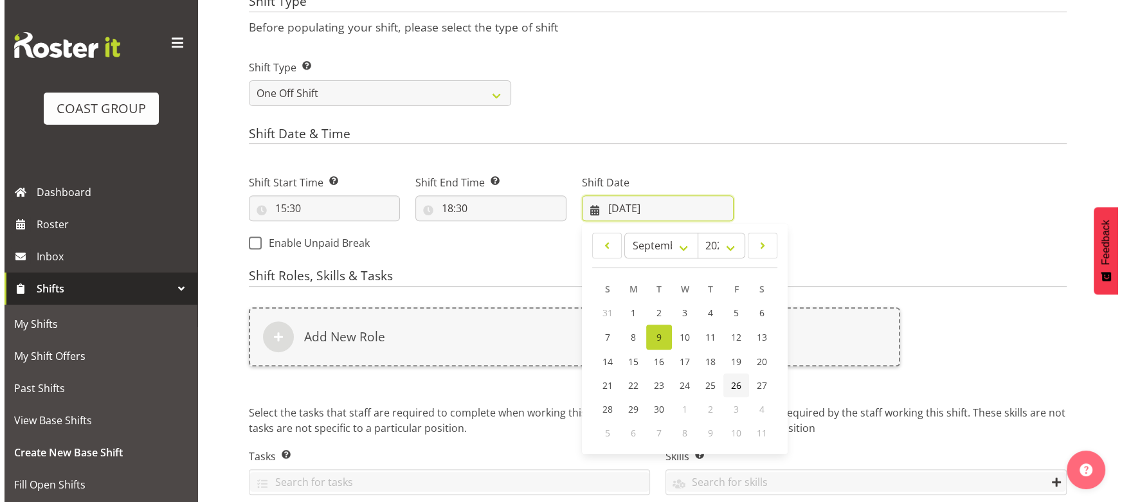
scroll to position [644, 0]
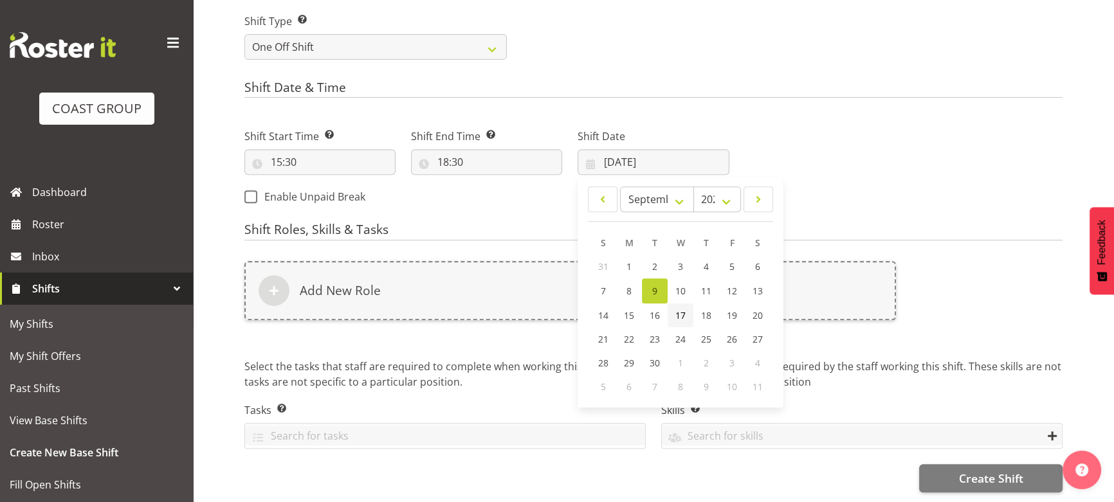
click at [685, 308] on link "17" at bounding box center [680, 315] width 26 height 24
type input "17/09/2025"
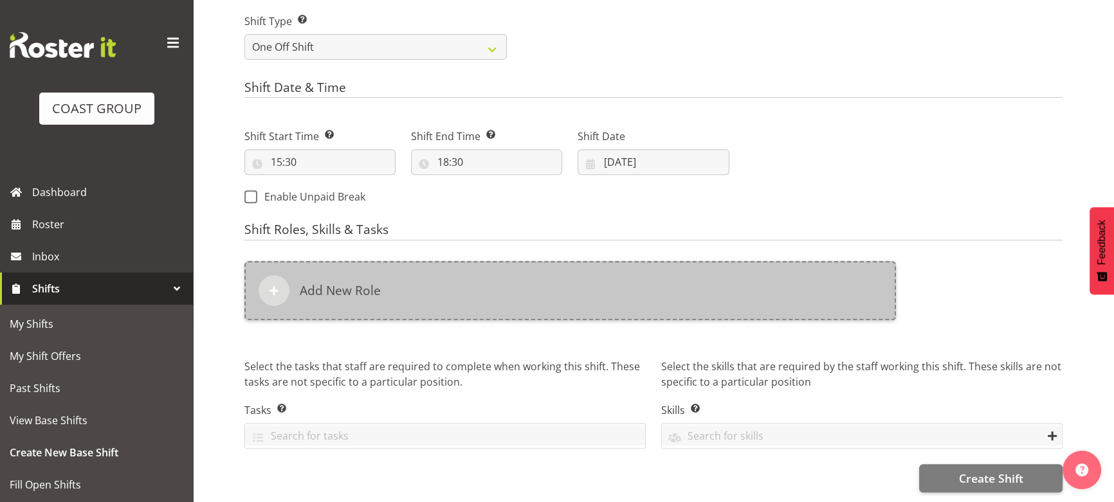
click at [689, 294] on div "Add New Role" at bounding box center [569, 290] width 651 height 59
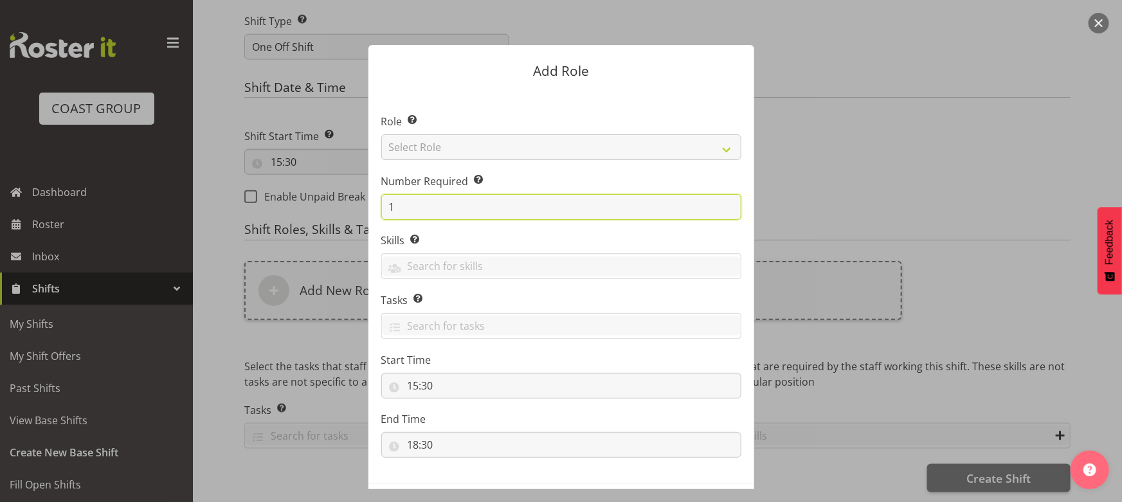
drag, startPoint x: 388, startPoint y: 209, endPoint x: 307, endPoint y: 224, distance: 81.7
click at [310, 224] on form "Add Role Role Select the role you wish to add to the shift. Select Role ACCOUNT…" at bounding box center [561, 251] width 617 height 476
type input "2"
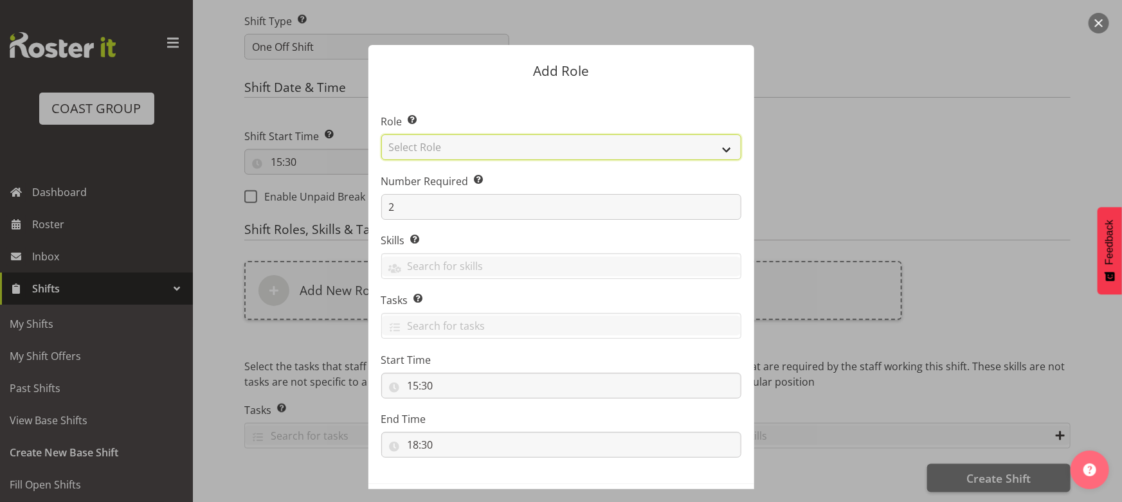
click at [457, 158] on select "Select Role ACCOUNT MANAGER ACCOUNT MANAGER DW ACCOUNTS AKL DIANNA VEHICLES AKL…" at bounding box center [561, 147] width 360 height 26
select select "191"
click at [381, 134] on select "Select Role ACCOUNT MANAGER ACCOUNT MANAGER DW ACCOUNTS AKL DIANNA VEHICLES AKL…" at bounding box center [561, 147] width 360 height 26
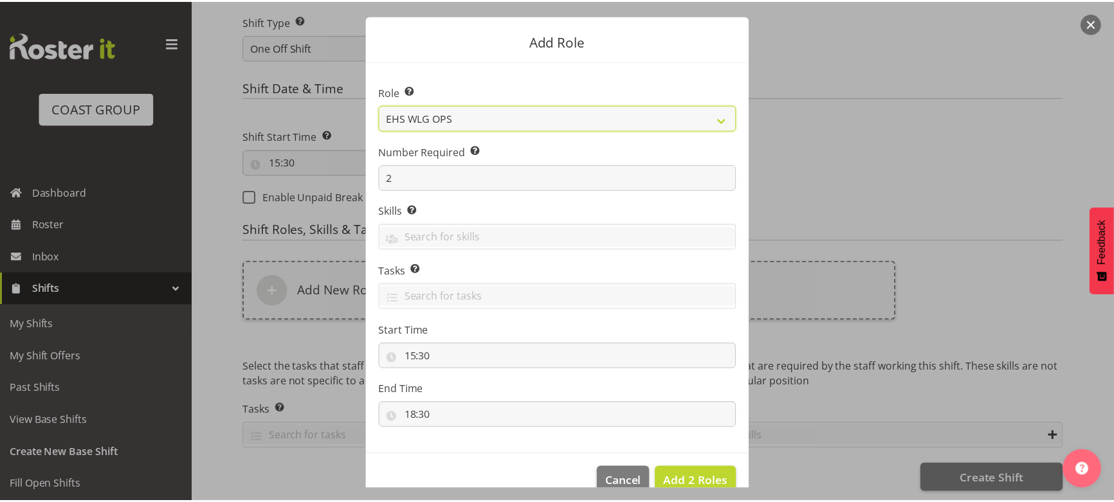
scroll to position [55, 0]
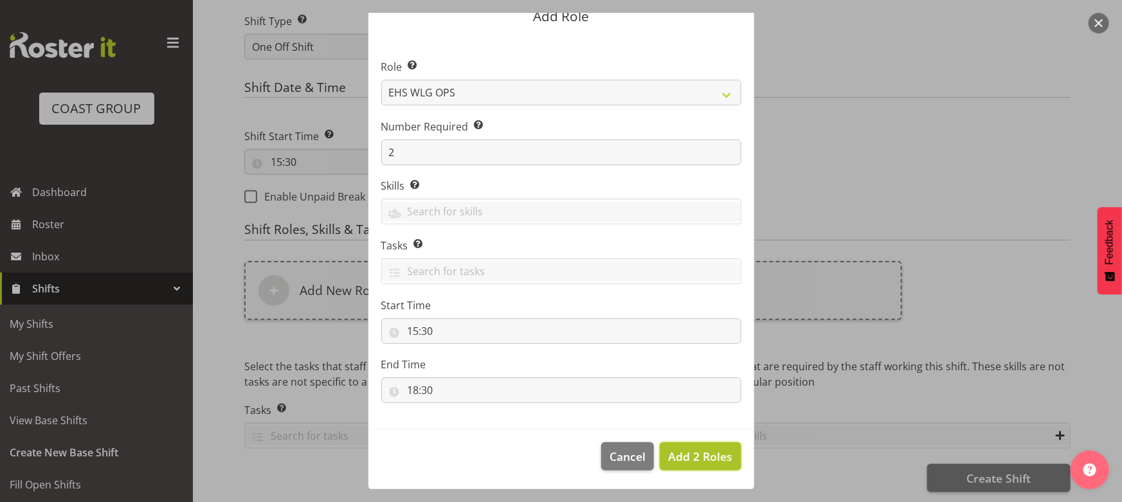
click at [701, 444] on button "Add 2 Roles" at bounding box center [700, 456] width 81 height 28
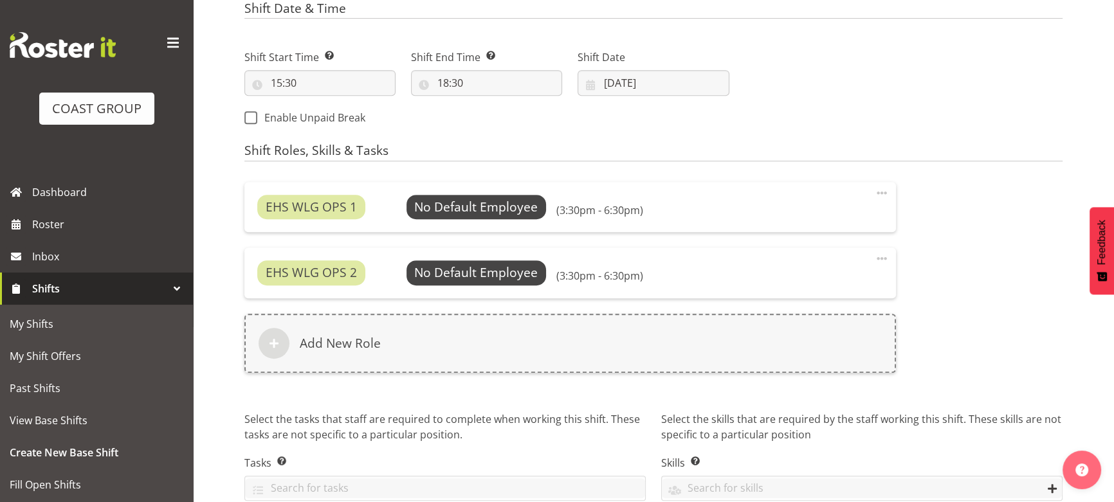
scroll to position [779, 0]
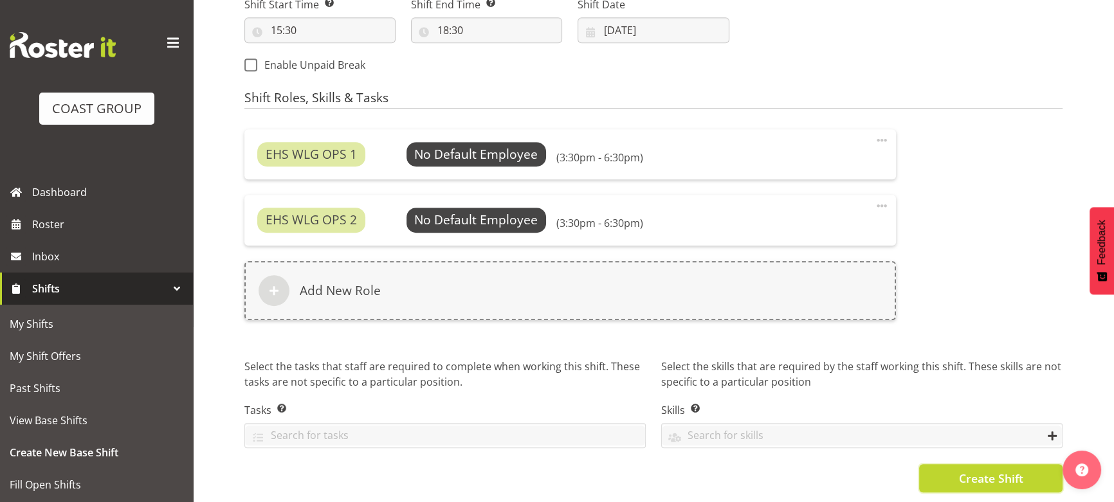
click at [1013, 474] on span "Create Shift" at bounding box center [990, 478] width 64 height 17
